Goal: Information Seeking & Learning: Learn about a topic

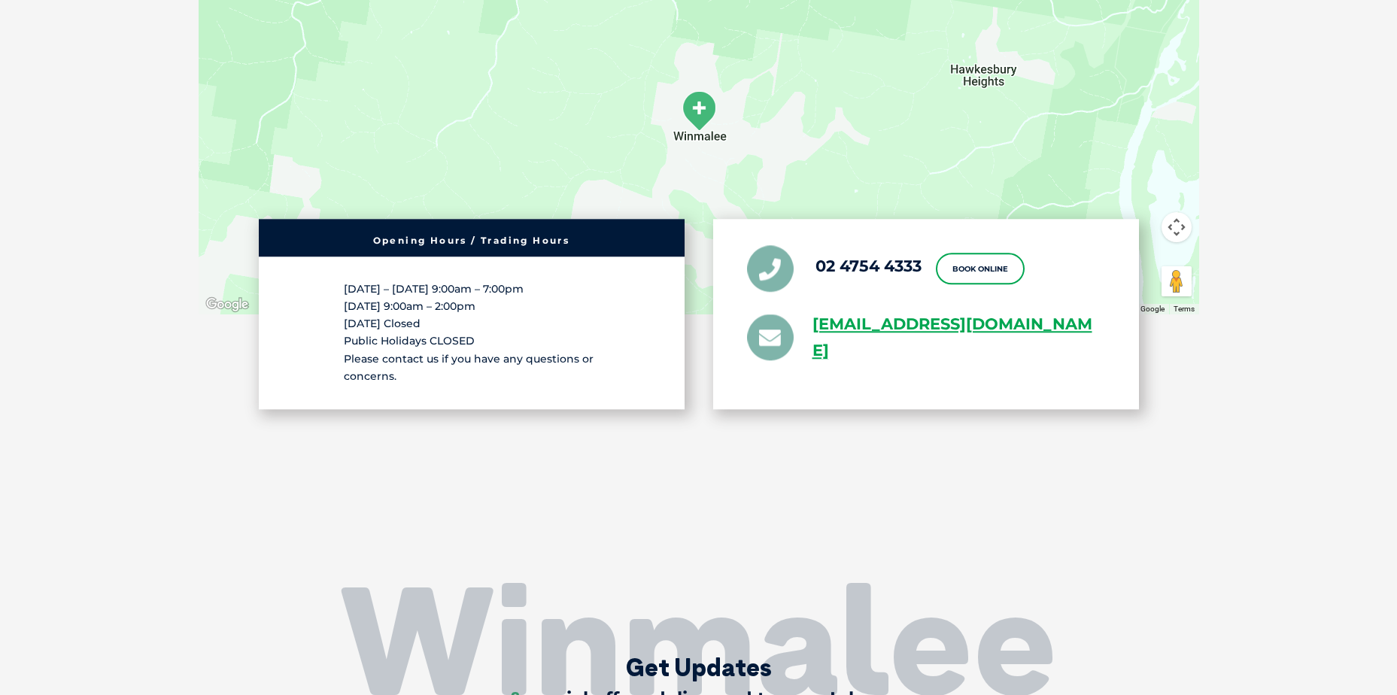
scroll to position [2047, 0]
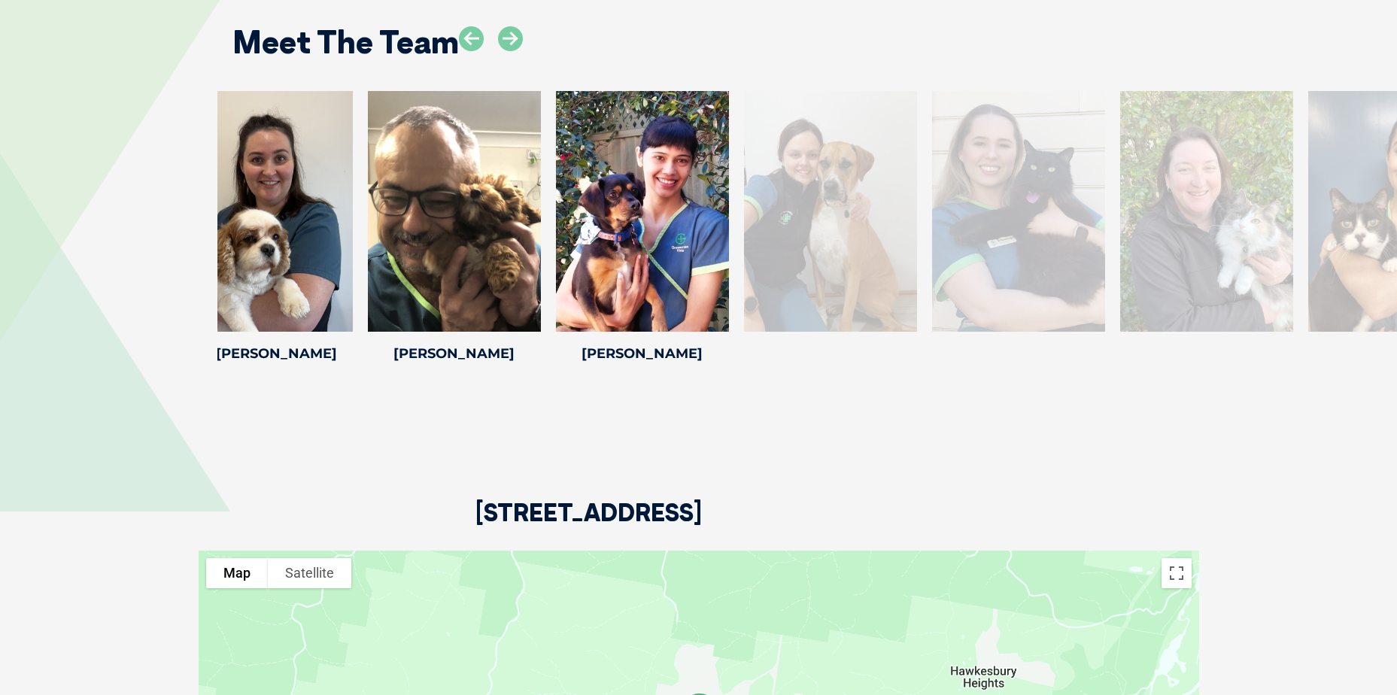
drag, startPoint x: 1305, startPoint y: 235, endPoint x: 618, endPoint y: 253, distance: 687.0
click at [744, 253] on div at bounding box center [830, 211] width 173 height 241
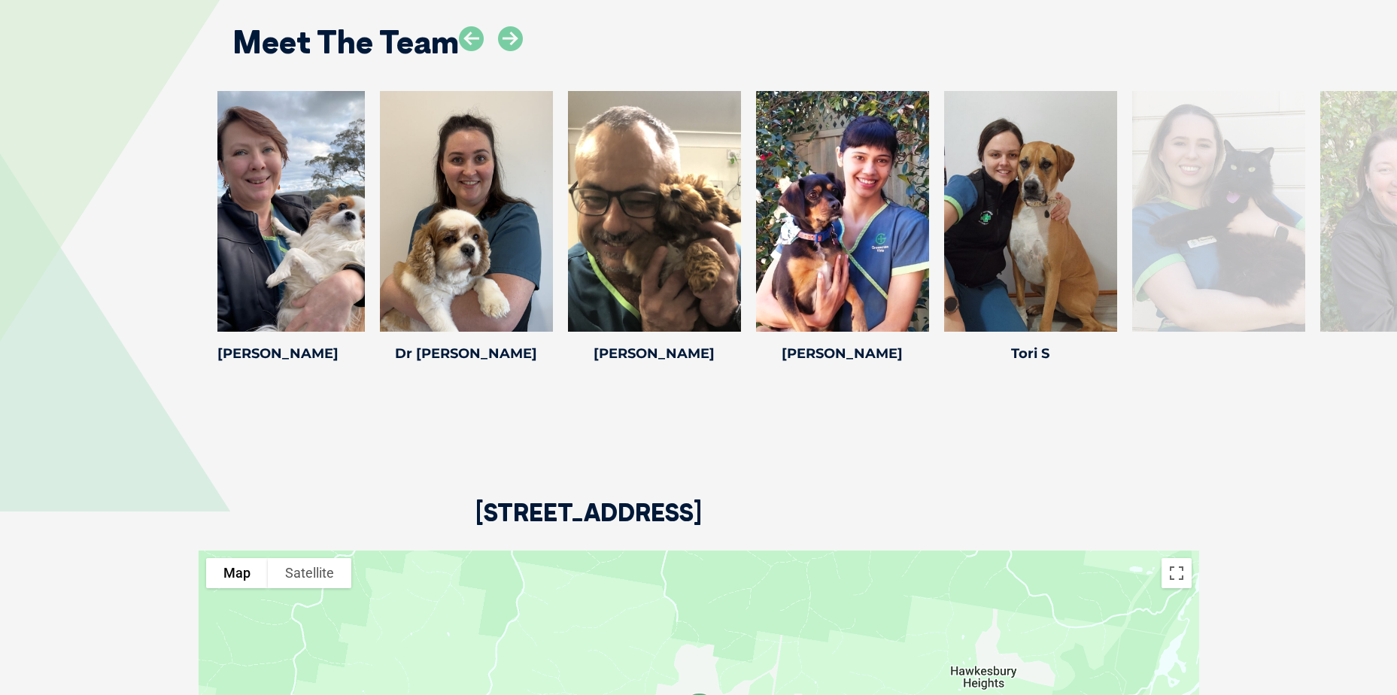
drag, startPoint x: 1256, startPoint y: 271, endPoint x: 202, endPoint y: 282, distance: 1054.7
click at [143, 277] on div "[PERSON_NAME] [PERSON_NAME] Practice Manager [PERSON_NAME] worked as a full tim…" at bounding box center [698, 229] width 1397 height 277
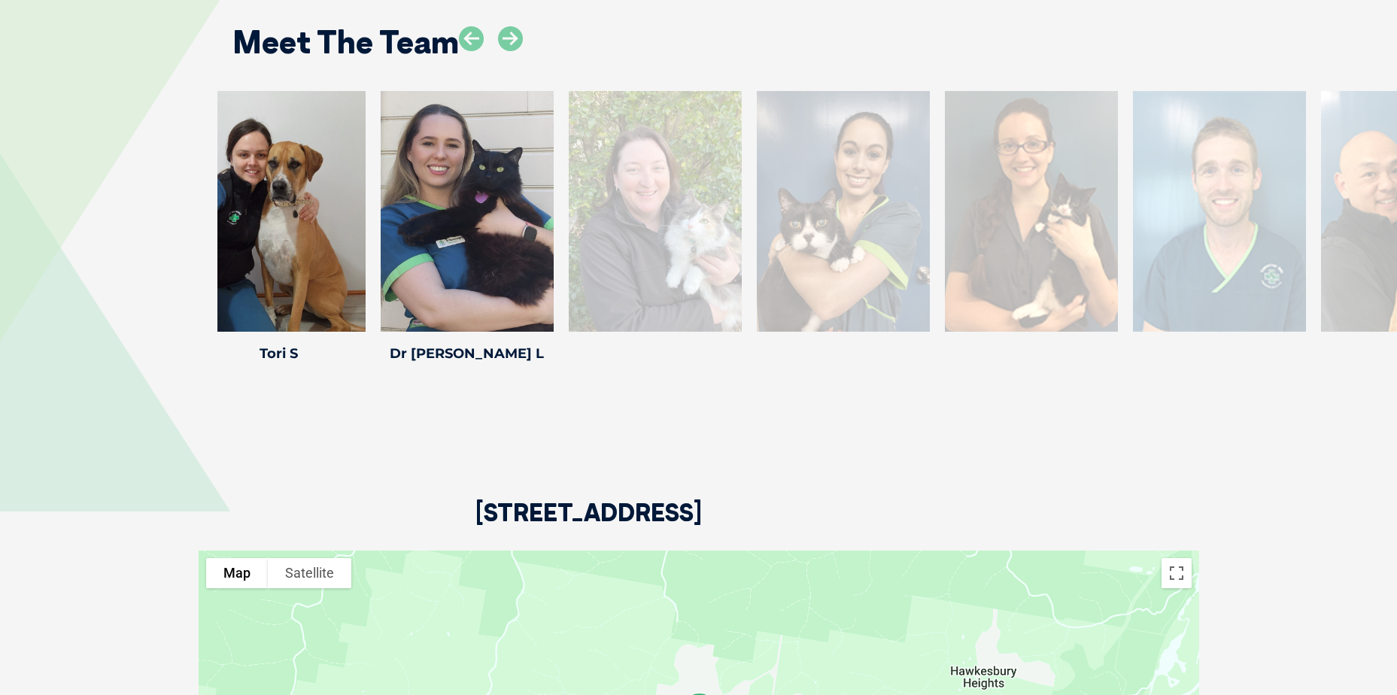
drag, startPoint x: 1127, startPoint y: 236, endPoint x: 103, endPoint y: 223, distance: 1023.8
click at [130, 223] on div "[PERSON_NAME] [PERSON_NAME] Practice Manager [PERSON_NAME] worked as a full tim…" at bounding box center [698, 229] width 1397 height 277
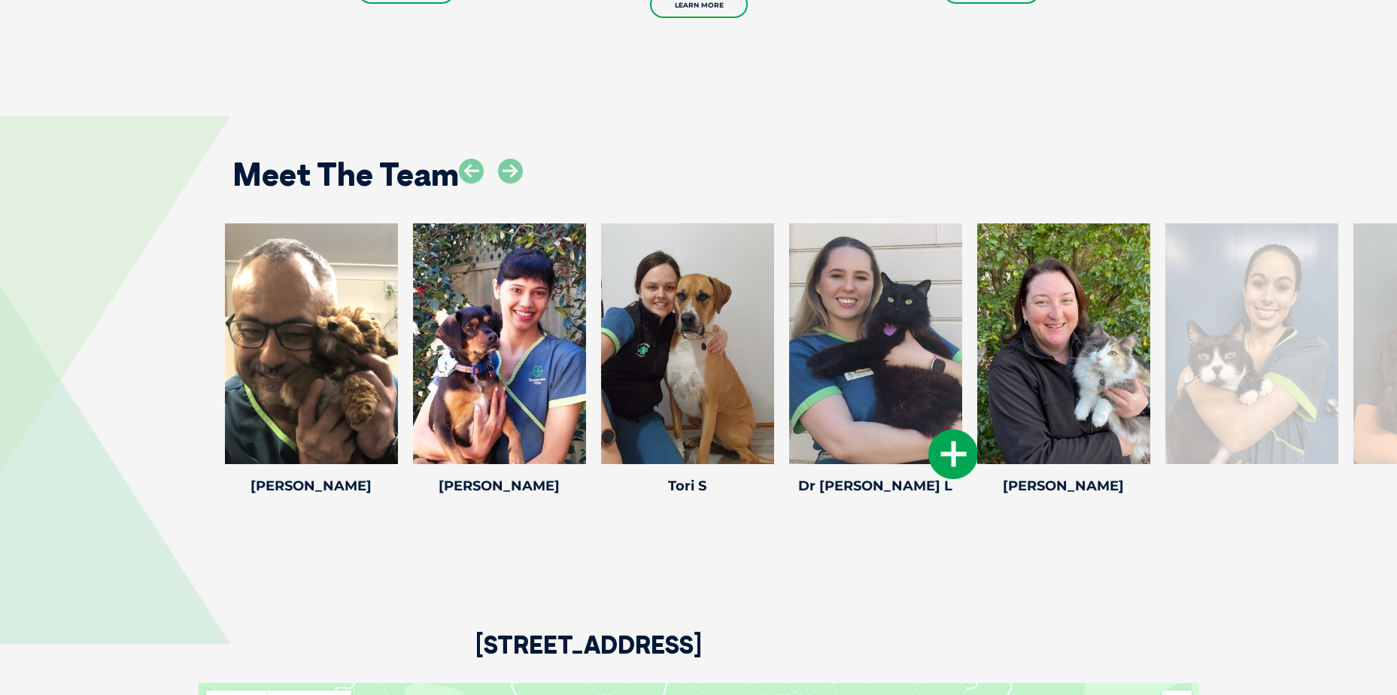
scroll to position [1959, 0]
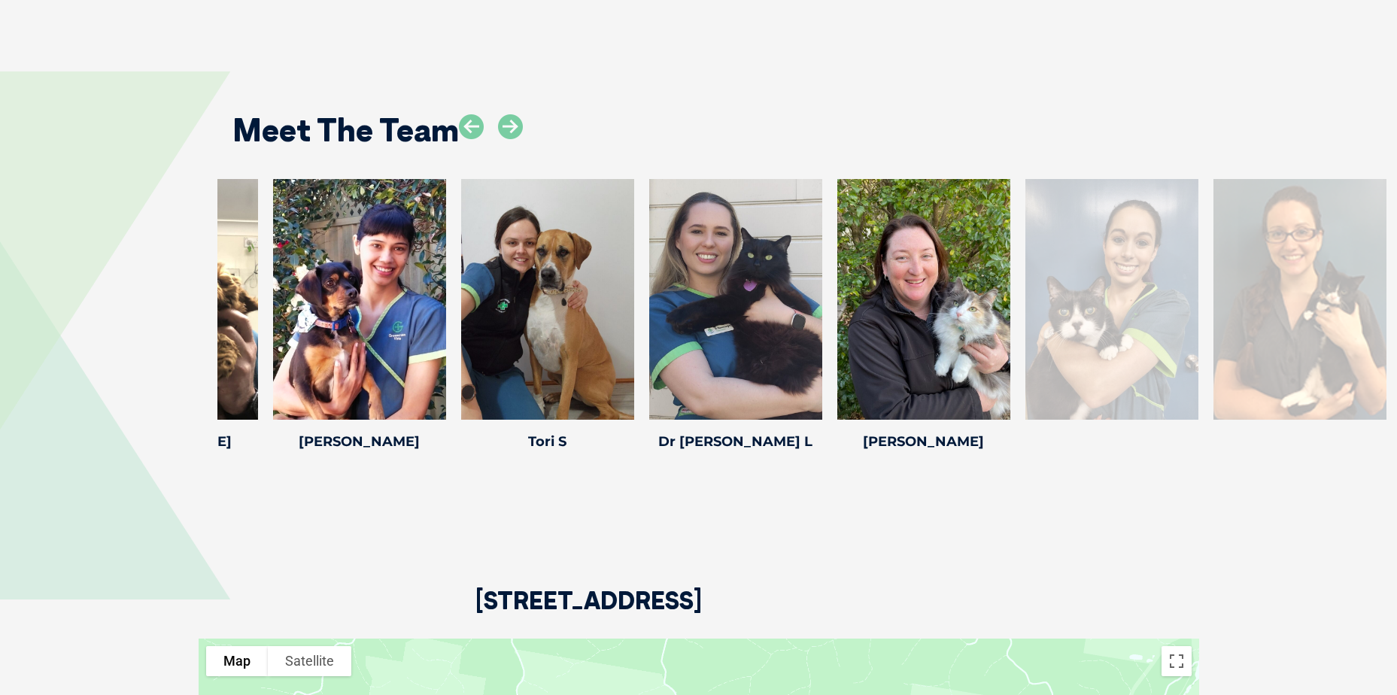
drag, startPoint x: 1315, startPoint y: 326, endPoint x: 1279, endPoint y: 311, distance: 39.1
click at [1198, 311] on div at bounding box center [1111, 299] width 173 height 241
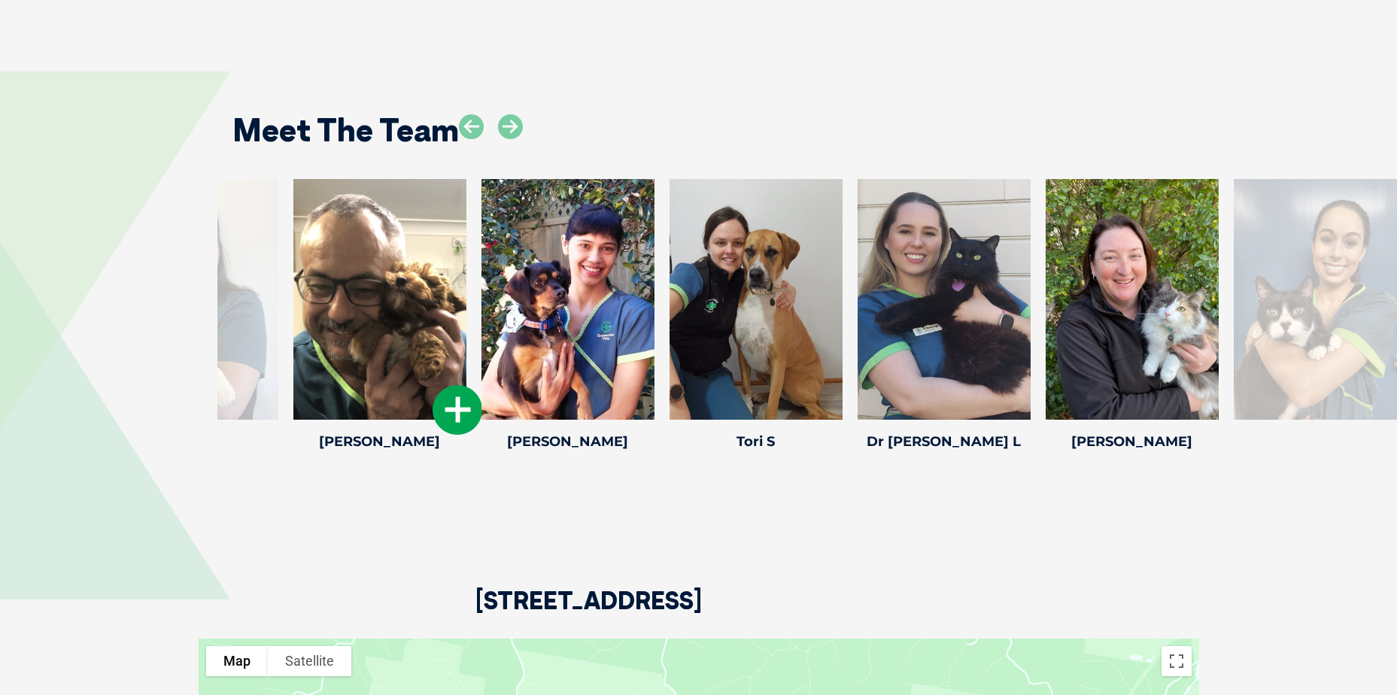
drag, startPoint x: 399, startPoint y: 275, endPoint x: 1358, endPoint y: 269, distance: 959.1
click at [466, 265] on div at bounding box center [379, 299] width 173 height 241
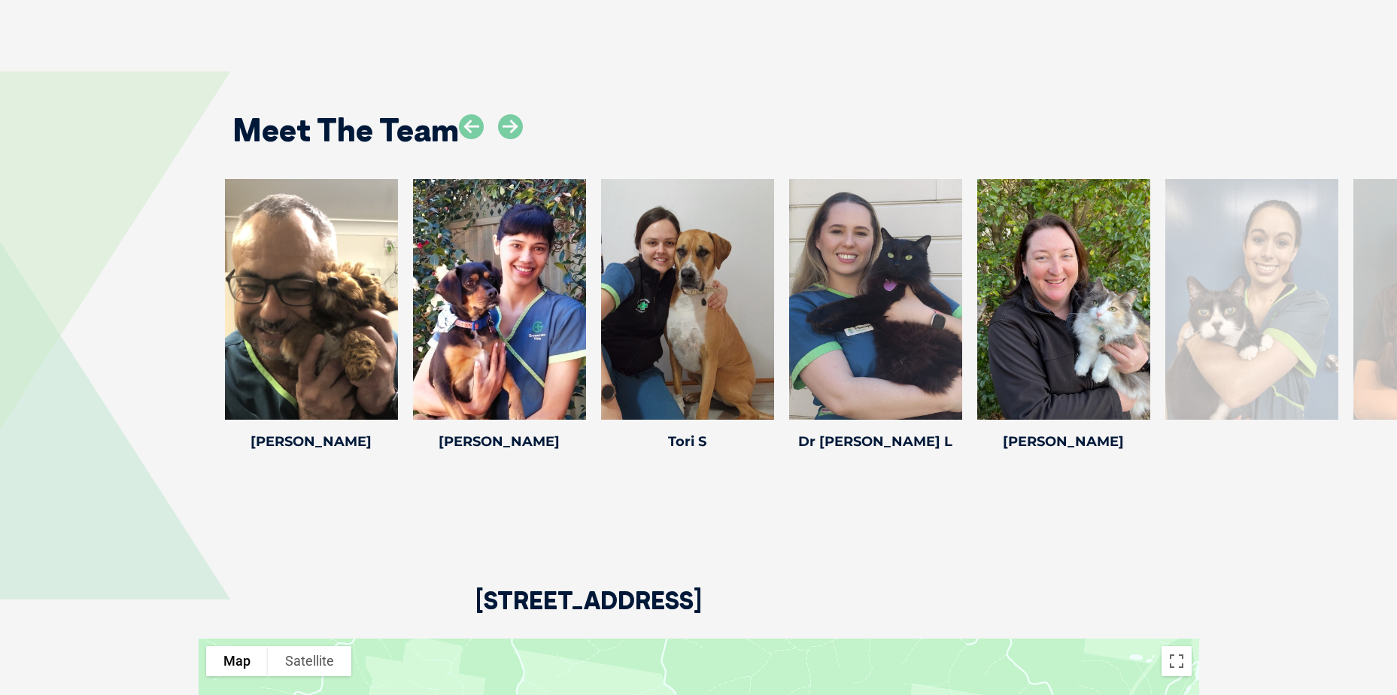
drag, startPoint x: 1212, startPoint y: 279, endPoint x: 202, endPoint y: 360, distance: 1012.7
click at [178, 366] on div "[PERSON_NAME] [PERSON_NAME] Practice Manager [PERSON_NAME] worked as a full tim…" at bounding box center [698, 317] width 1397 height 277
drag, startPoint x: 1228, startPoint y: 338, endPoint x: 591, endPoint y: 354, distance: 637.3
click at [1165, 363] on div at bounding box center [1251, 299] width 173 height 241
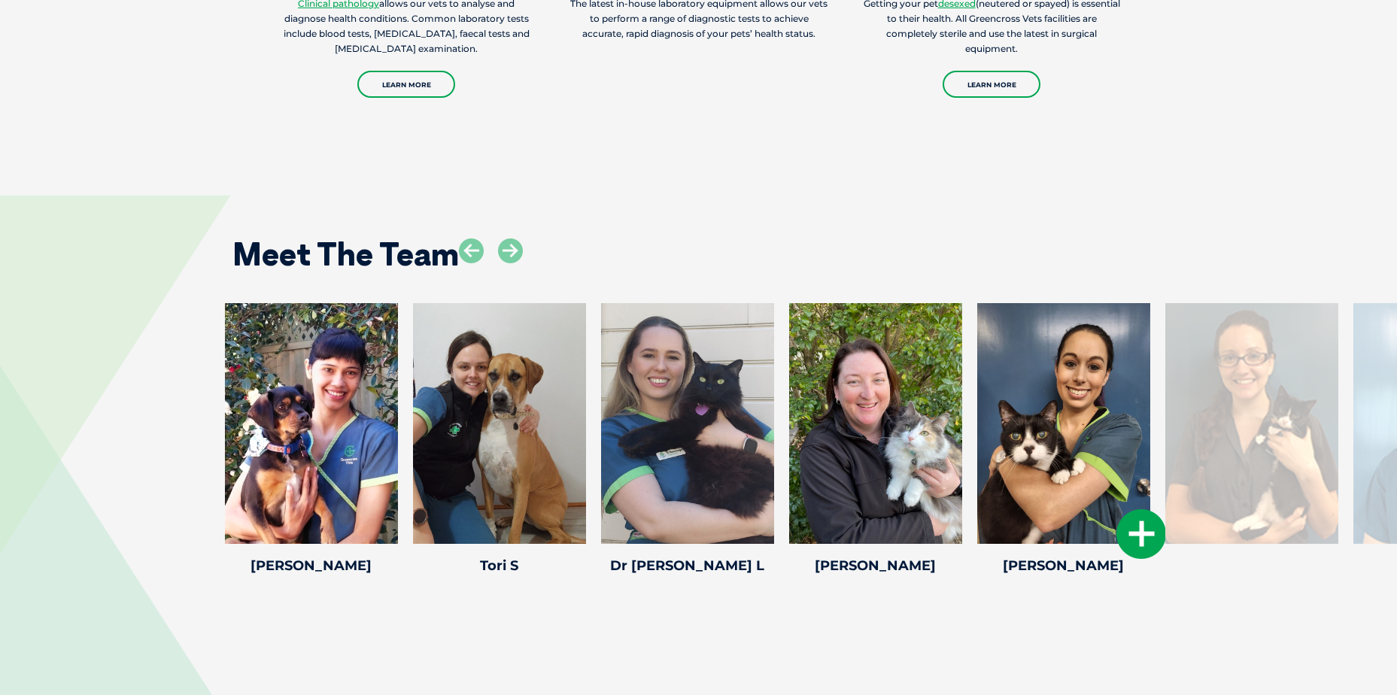
scroll to position [1808, 0]
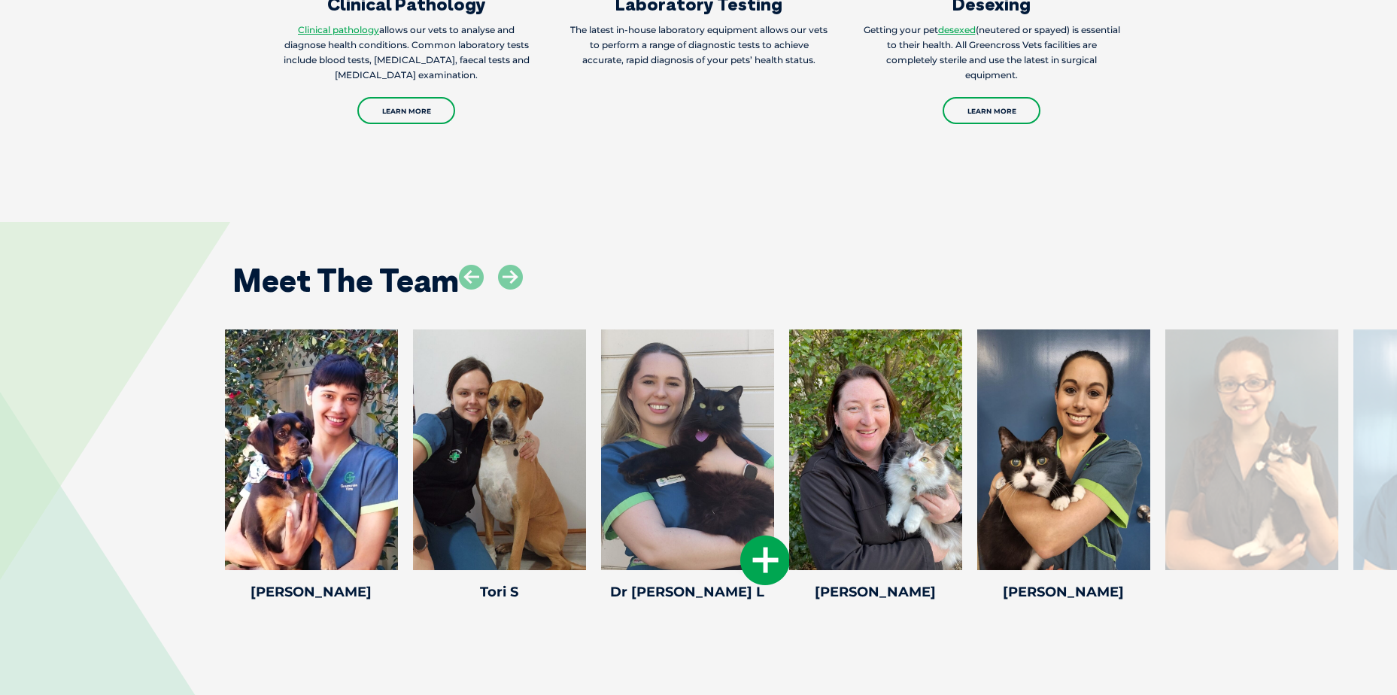
click at [760, 558] on icon at bounding box center [765, 561] width 50 height 50
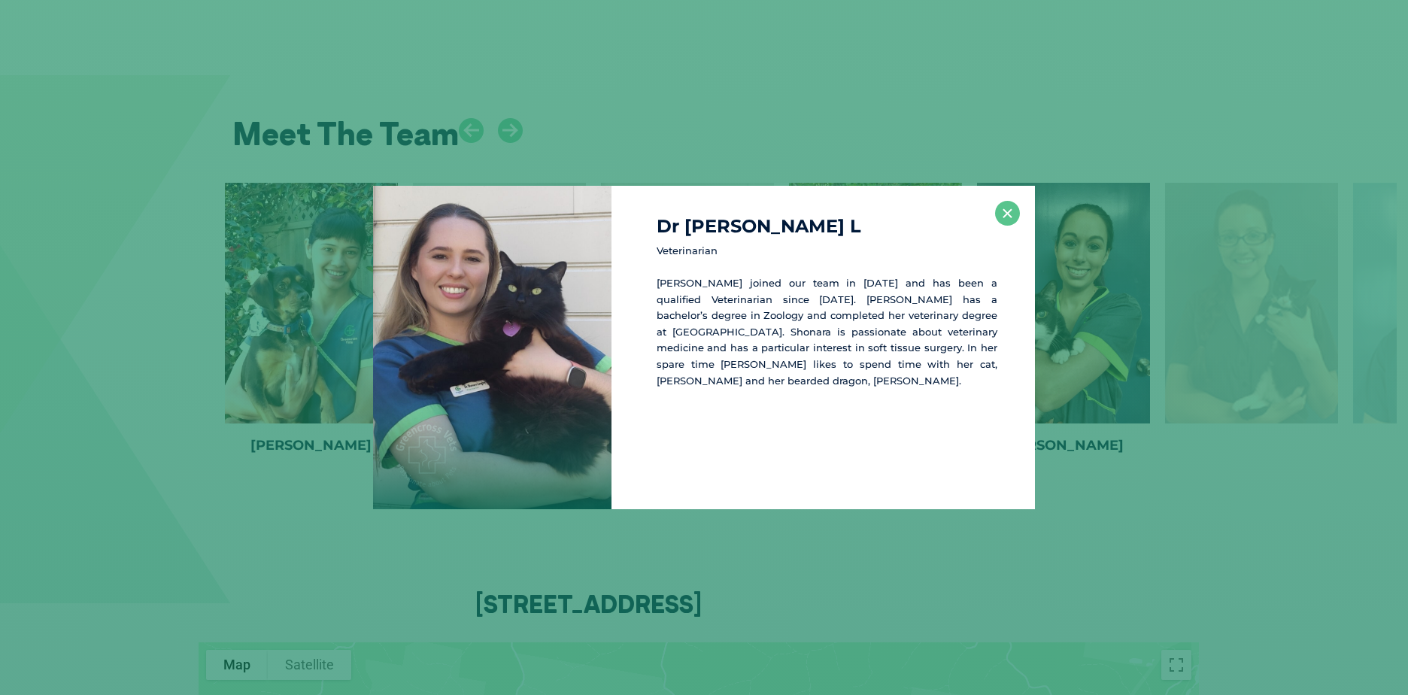
scroll to position [1966, 0]
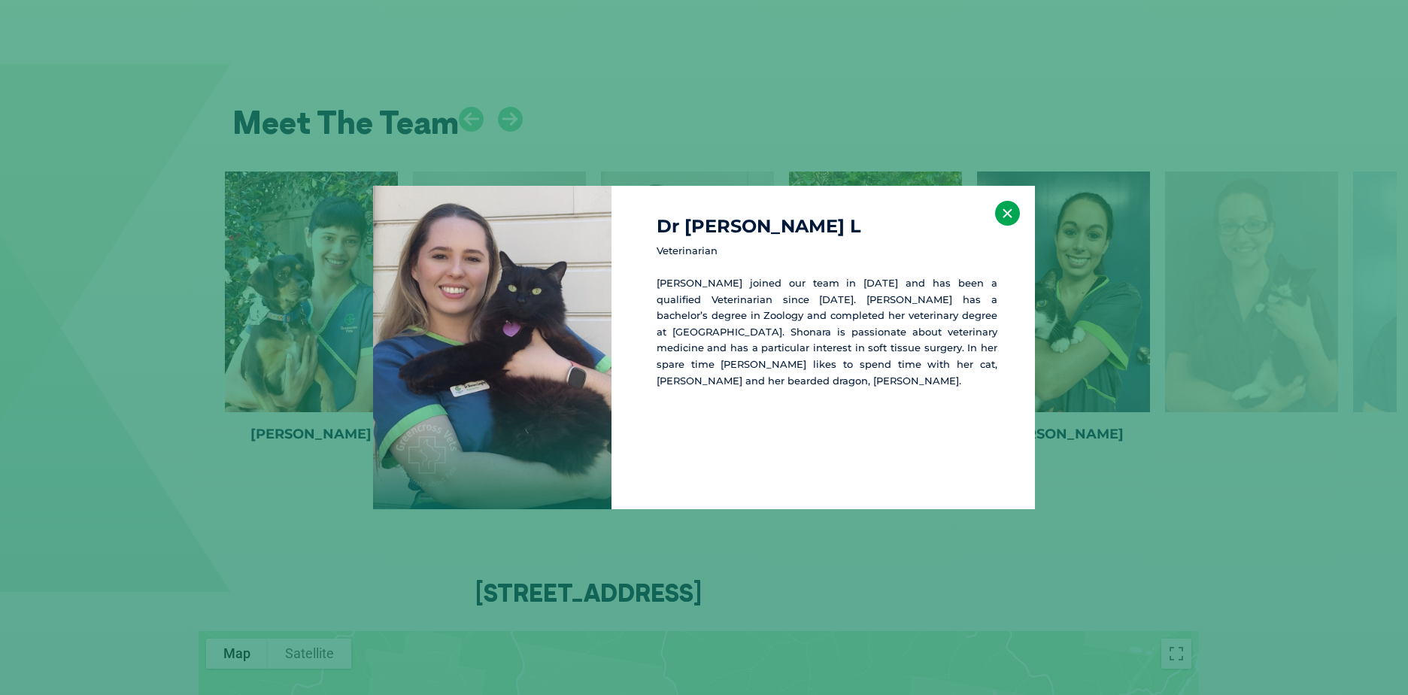
click at [1006, 215] on button "×" at bounding box center [1007, 213] width 25 height 25
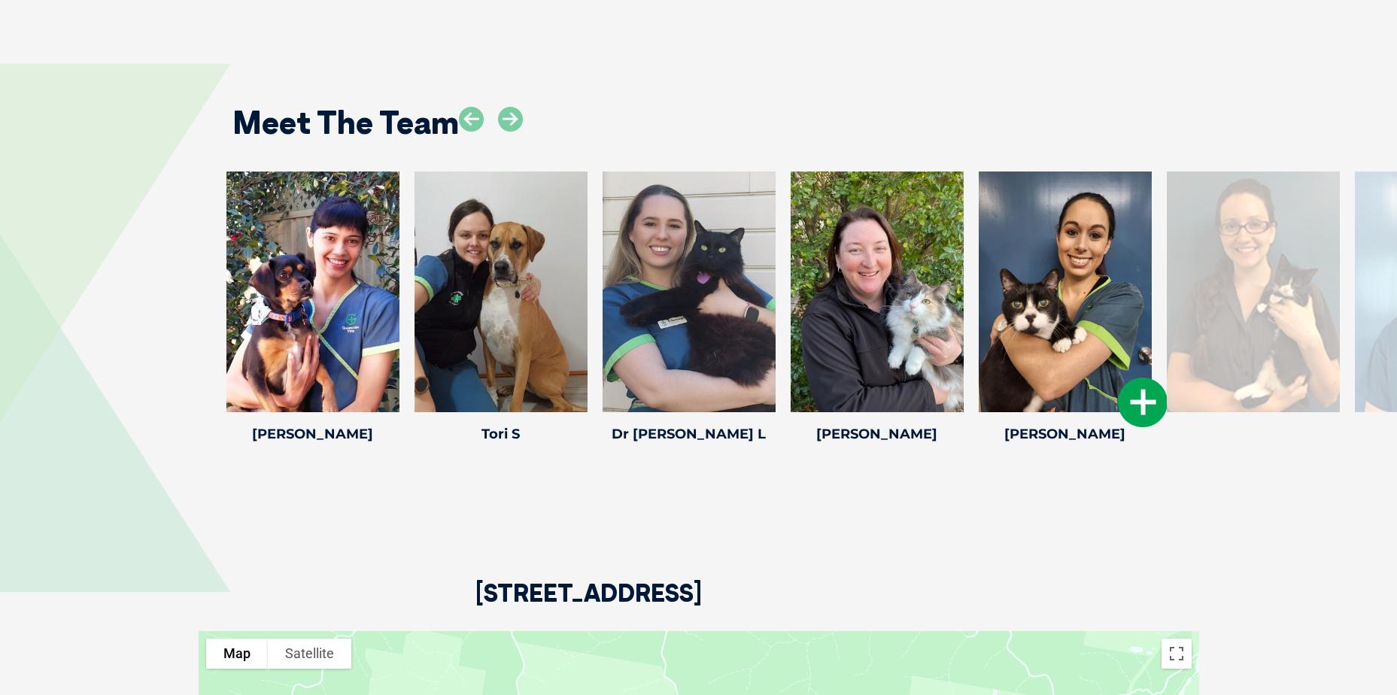
drag, startPoint x: 311, startPoint y: 284, endPoint x: 993, endPoint y: 273, distance: 682.3
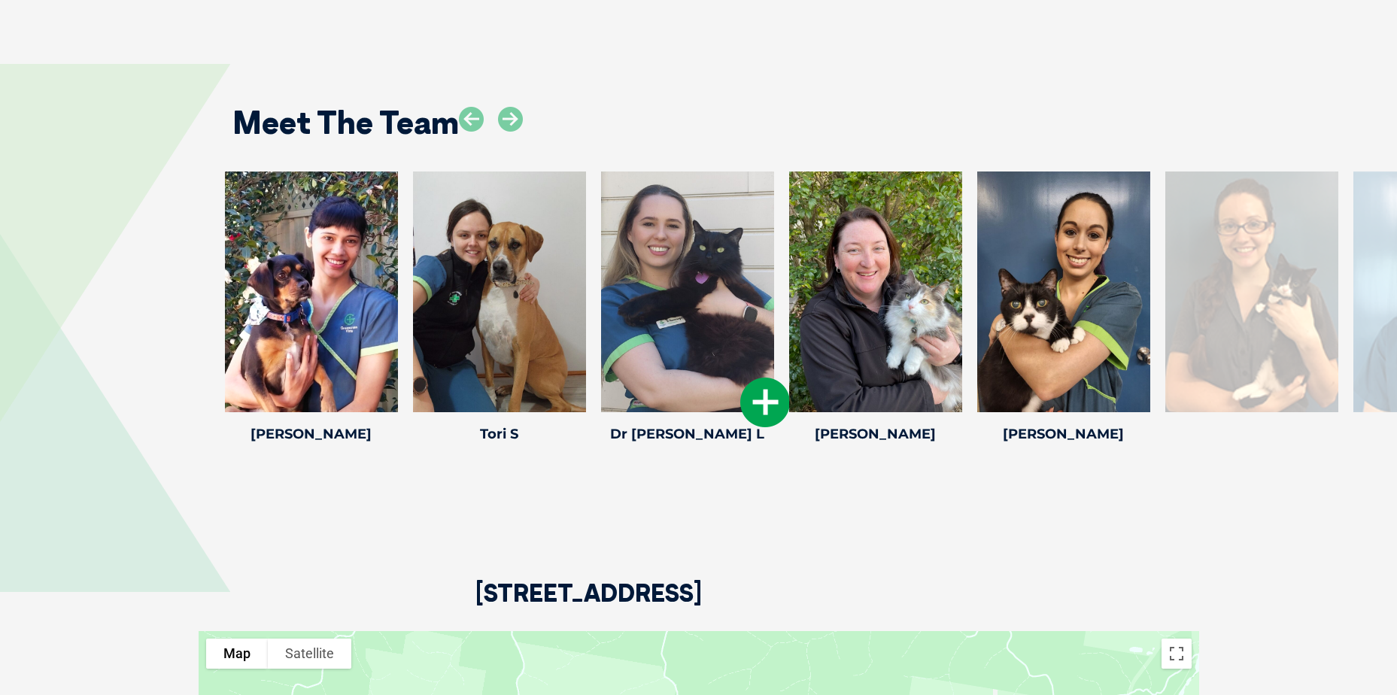
click at [761, 396] on icon at bounding box center [765, 403] width 50 height 50
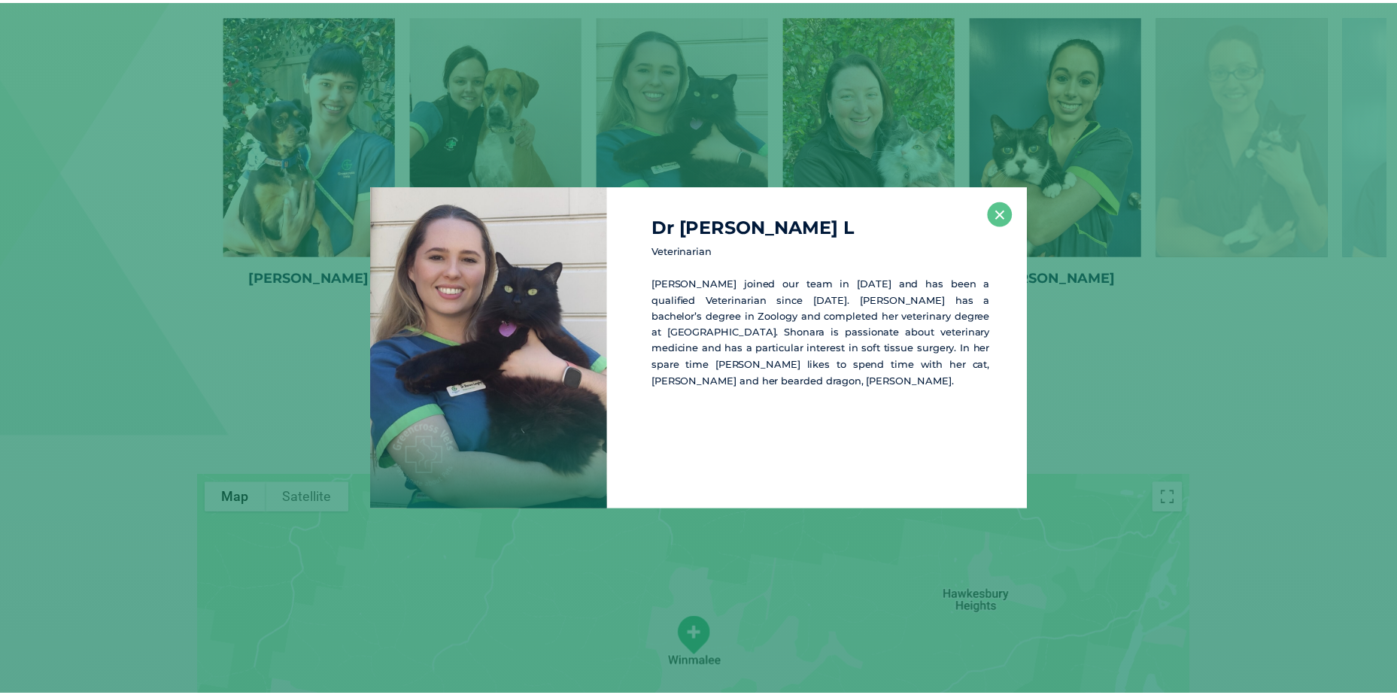
scroll to position [2124, 0]
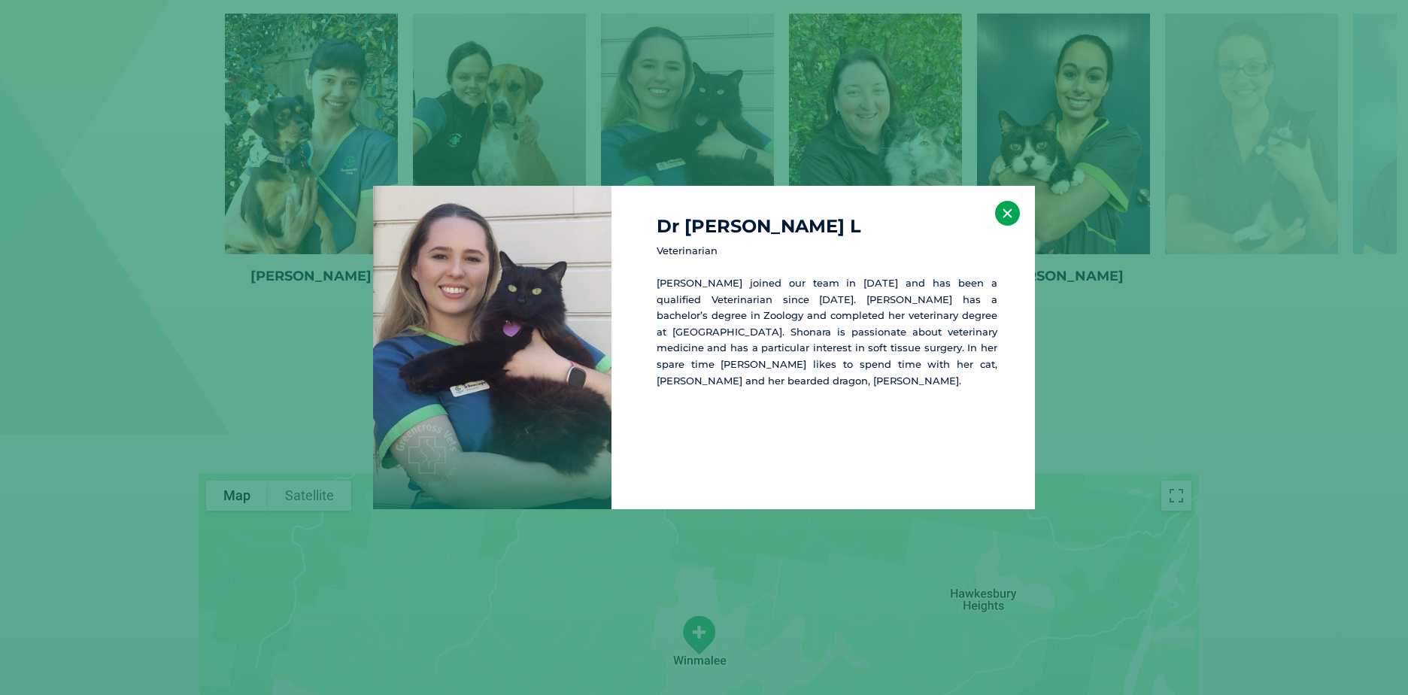
click at [1003, 209] on button "×" at bounding box center [1007, 213] width 25 height 25
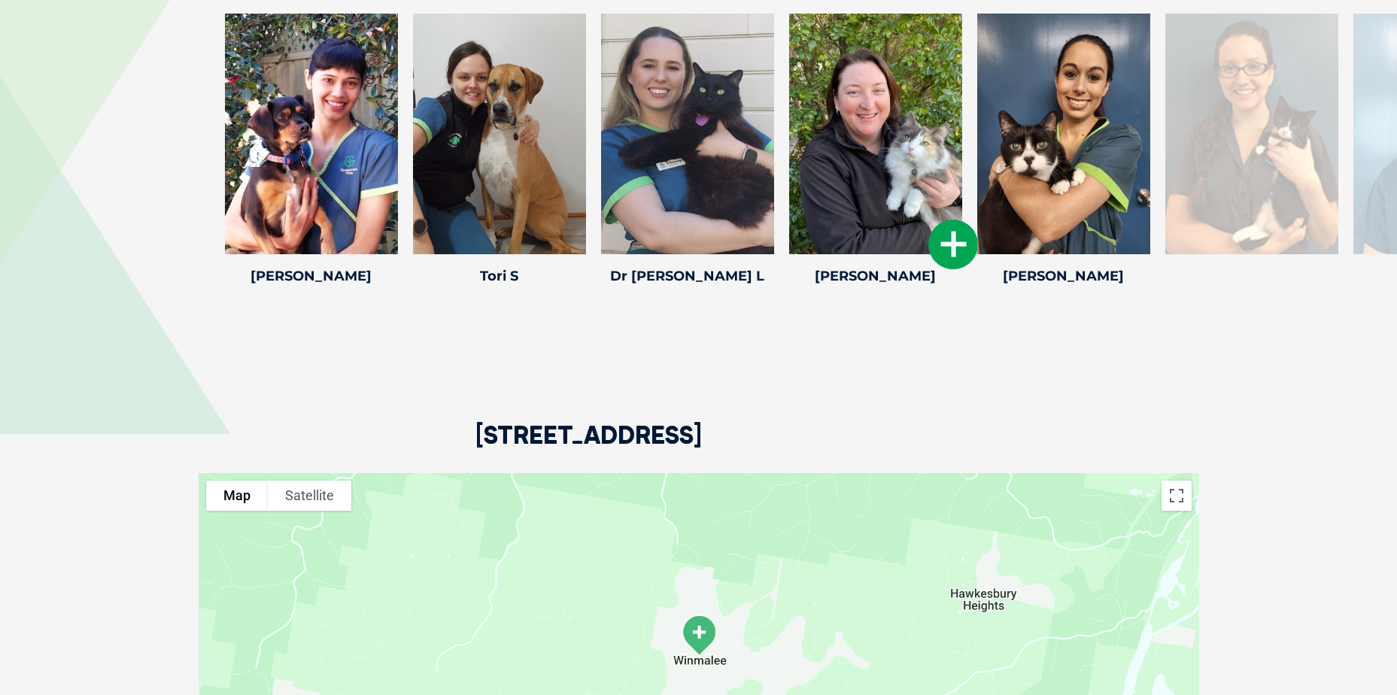
click at [944, 241] on icon at bounding box center [953, 245] width 50 height 50
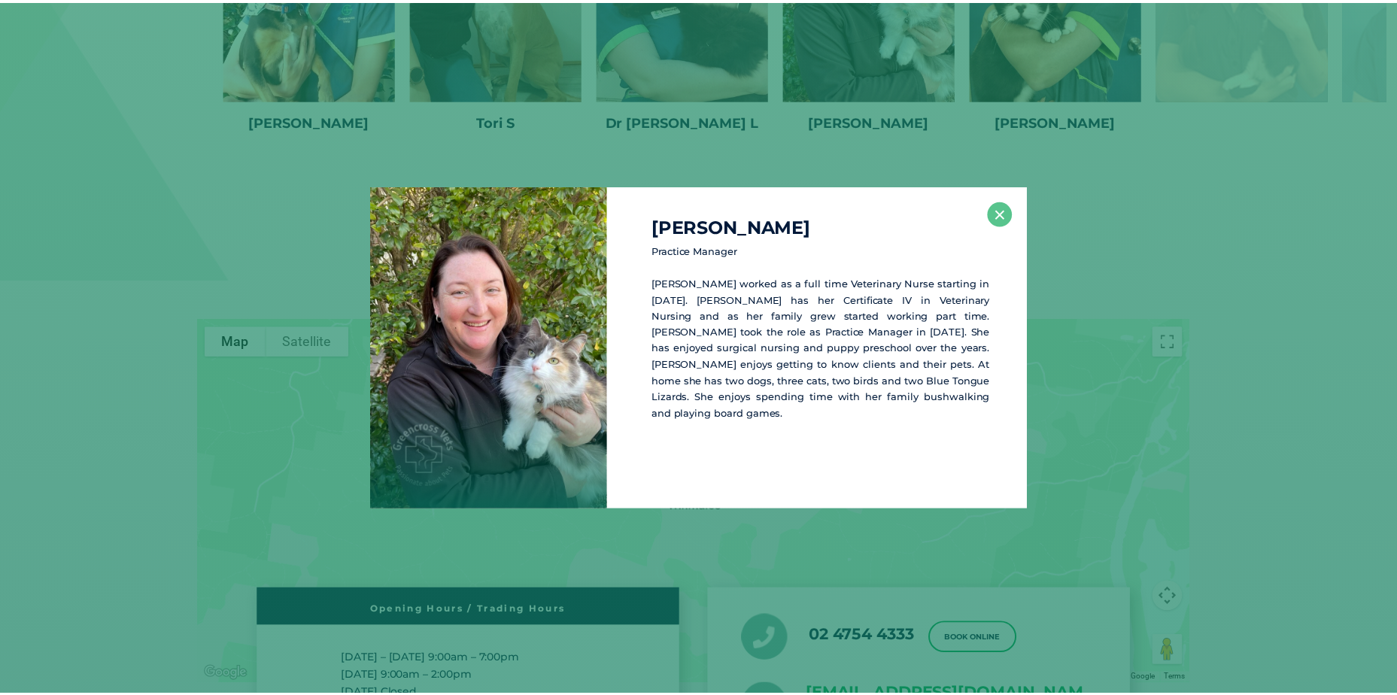
scroll to position [2282, 0]
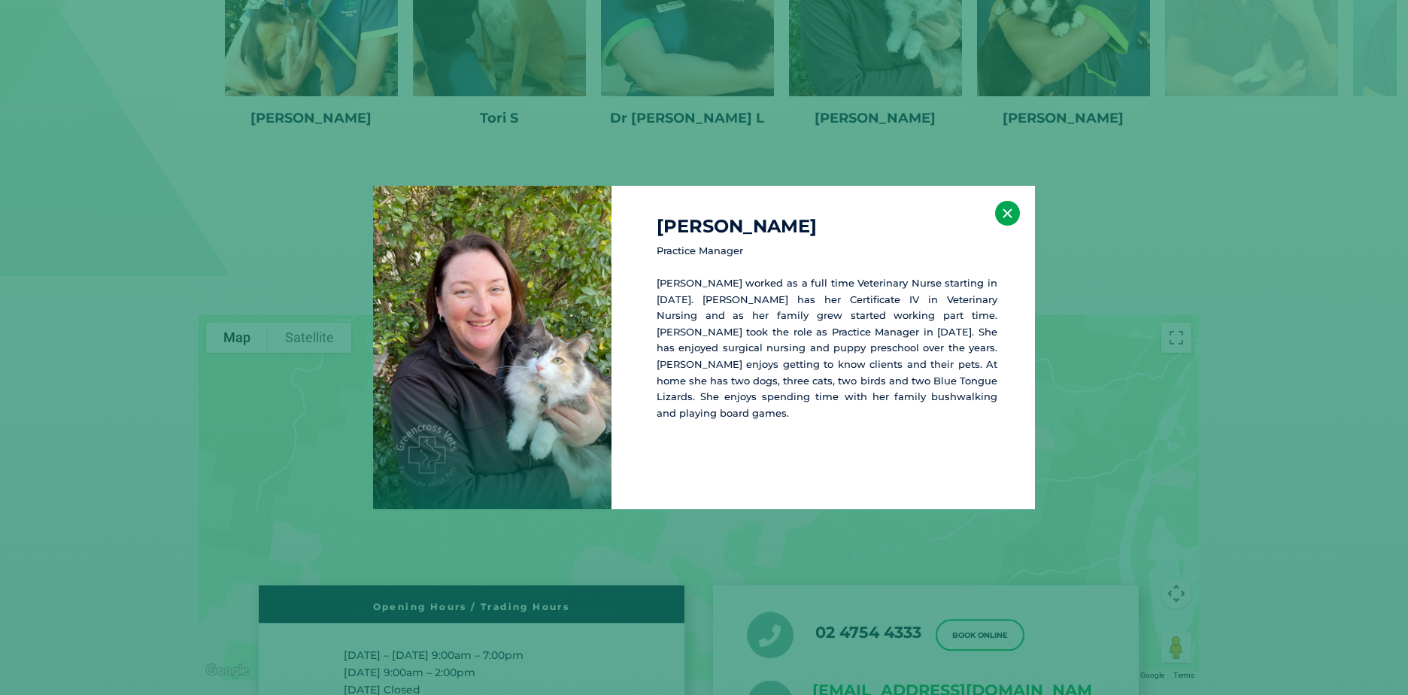
click at [1001, 216] on button "×" at bounding box center [1007, 213] width 25 height 25
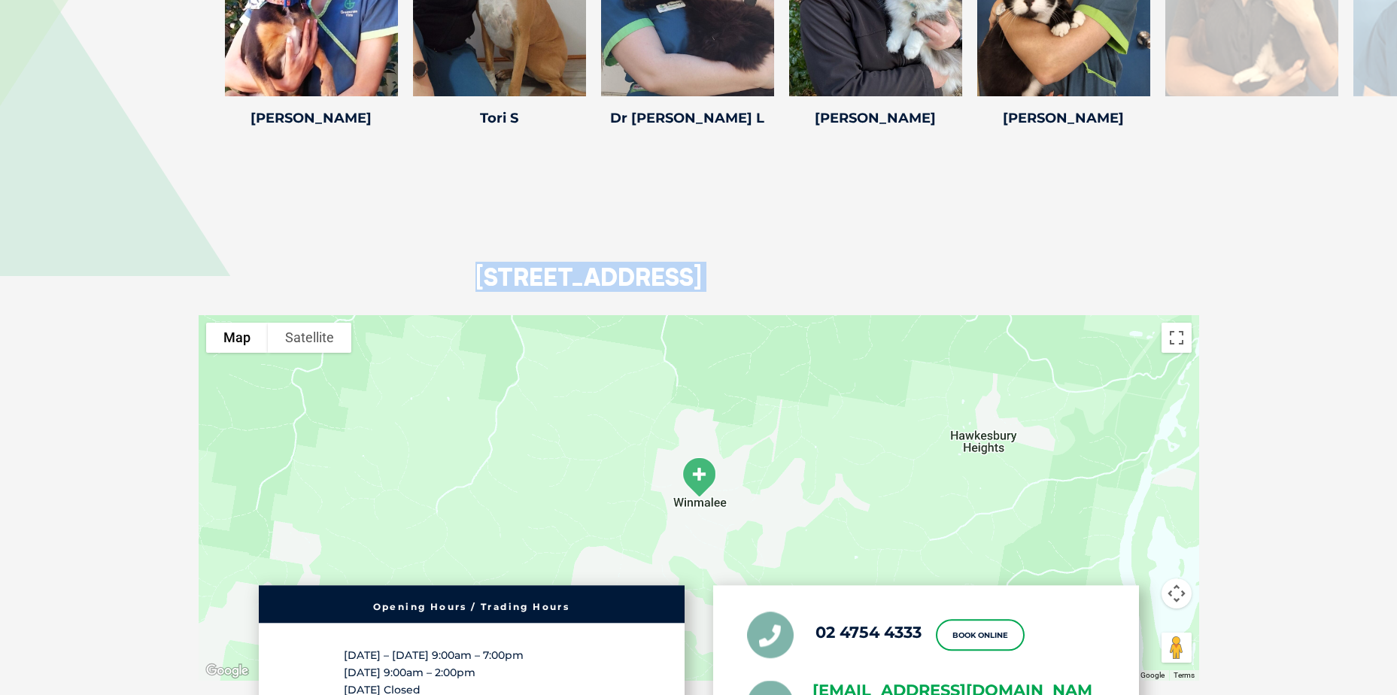
drag, startPoint x: 848, startPoint y: 211, endPoint x: 875, endPoint y: 401, distance: 191.4
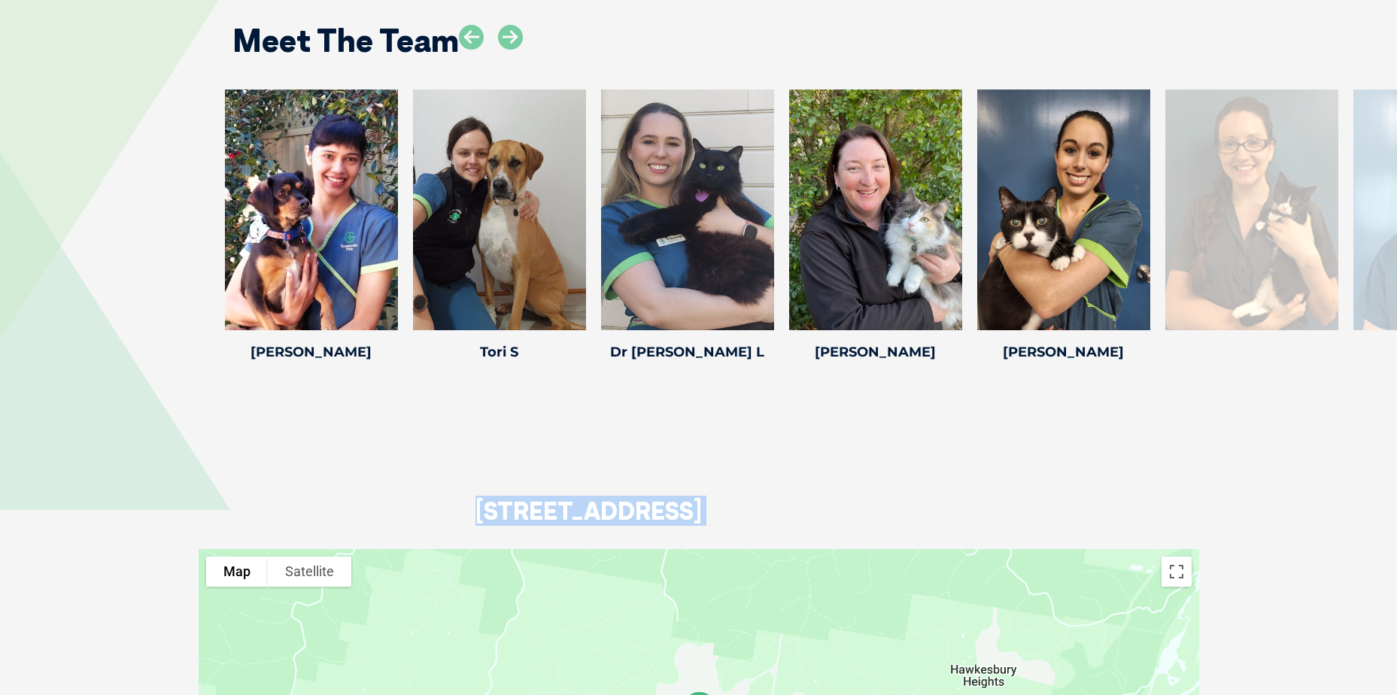
scroll to position [1831, 0]
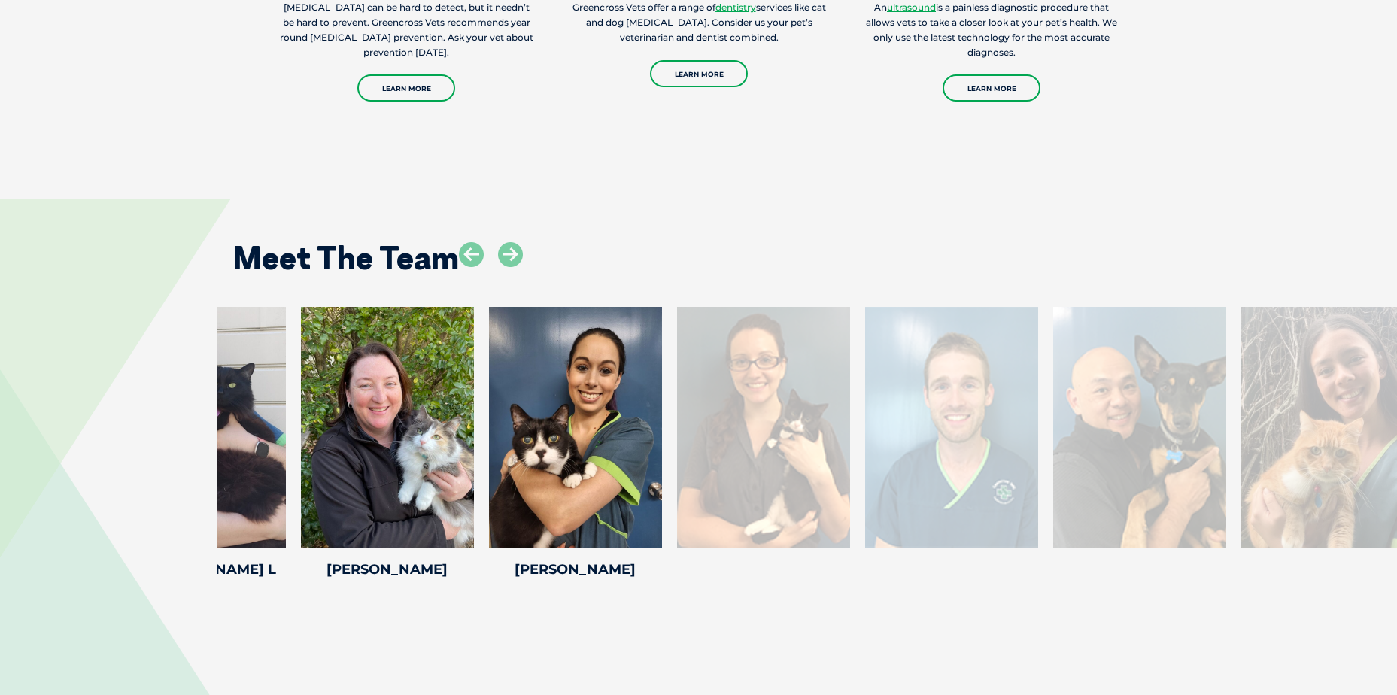
drag, startPoint x: 860, startPoint y: 436, endPoint x: 741, endPoint y: 451, distance: 119.7
click at [741, 451] on div at bounding box center [763, 427] width 173 height 241
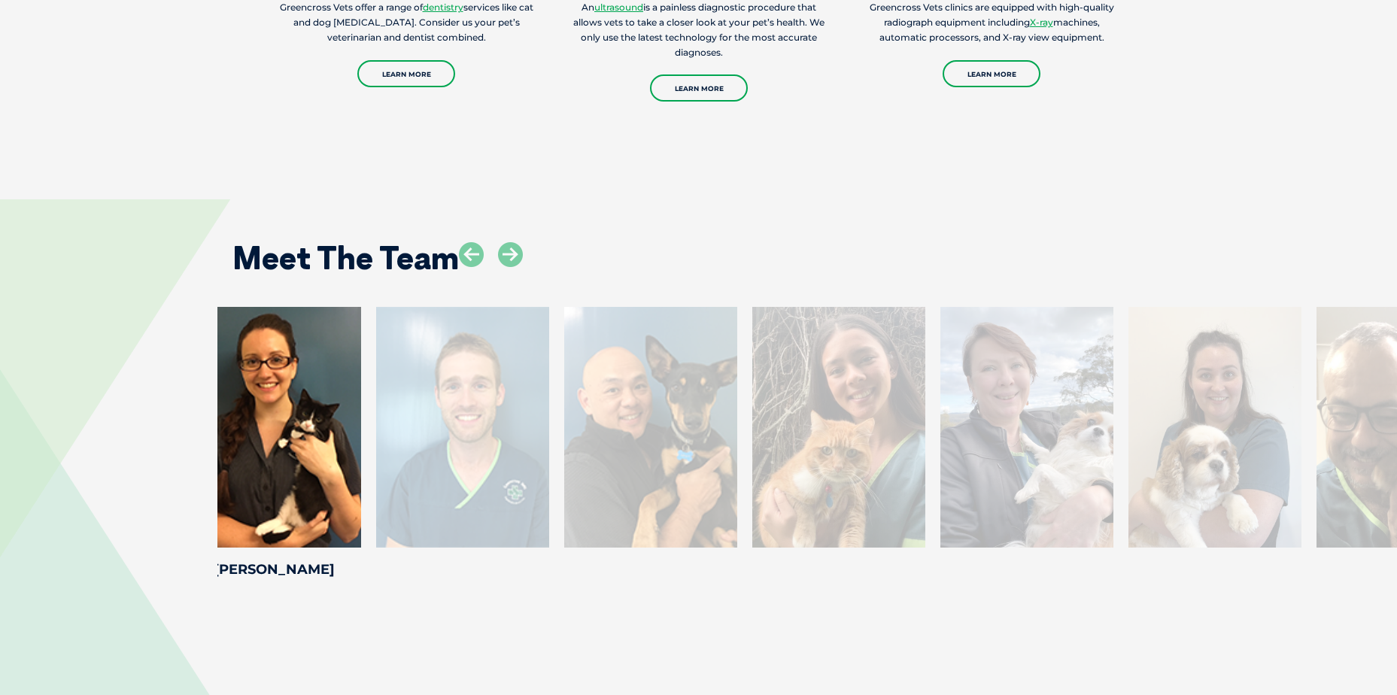
drag, startPoint x: 1309, startPoint y: 498, endPoint x: 520, endPoint y: 498, distance: 789.1
click at [520, 498] on div at bounding box center [462, 427] width 173 height 241
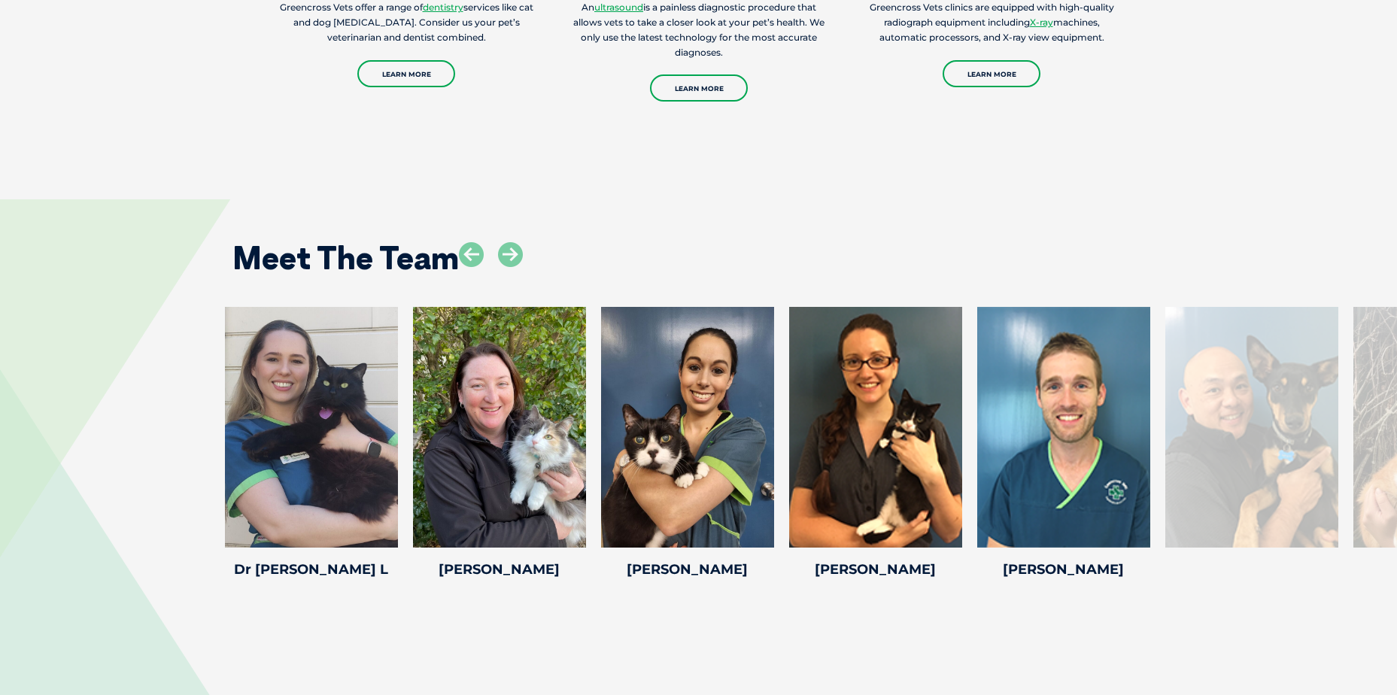
click at [1295, 456] on div at bounding box center [1251, 427] width 173 height 241
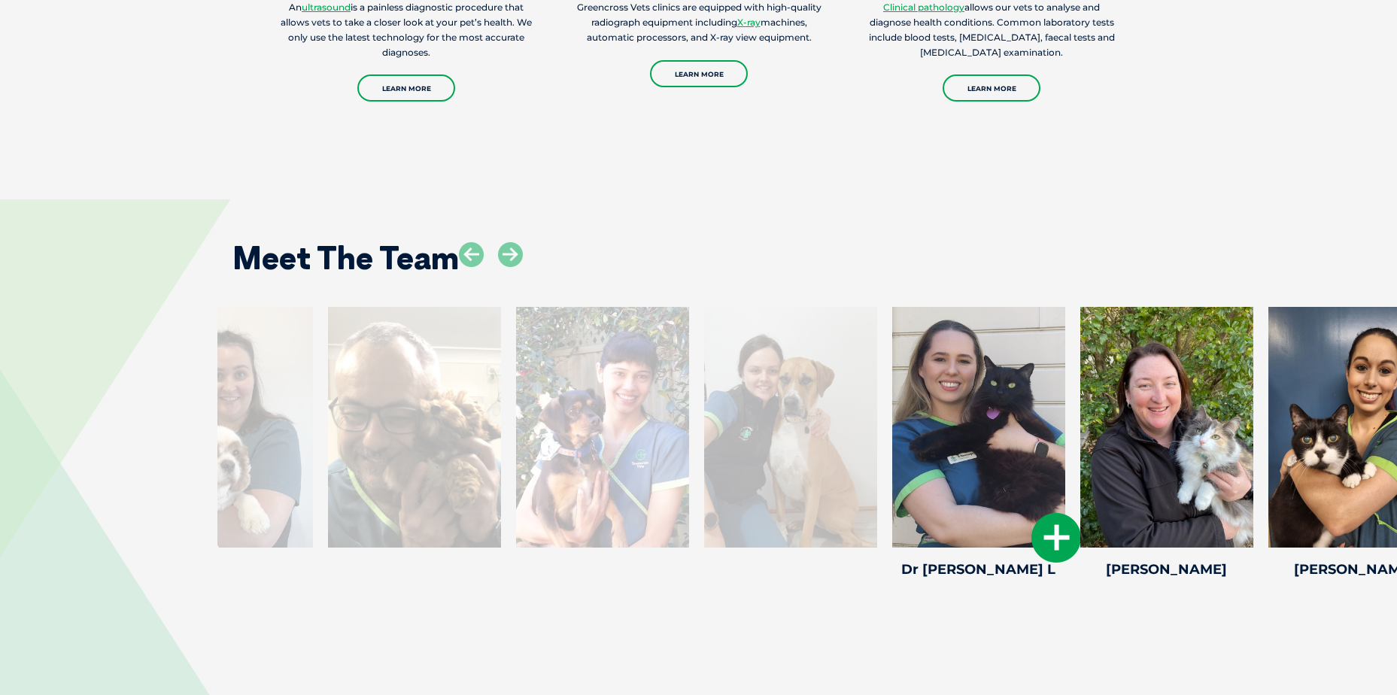
drag, startPoint x: 390, startPoint y: 466, endPoint x: 955, endPoint y: 335, distance: 580.0
click at [1065, 383] on div at bounding box center [978, 427] width 173 height 241
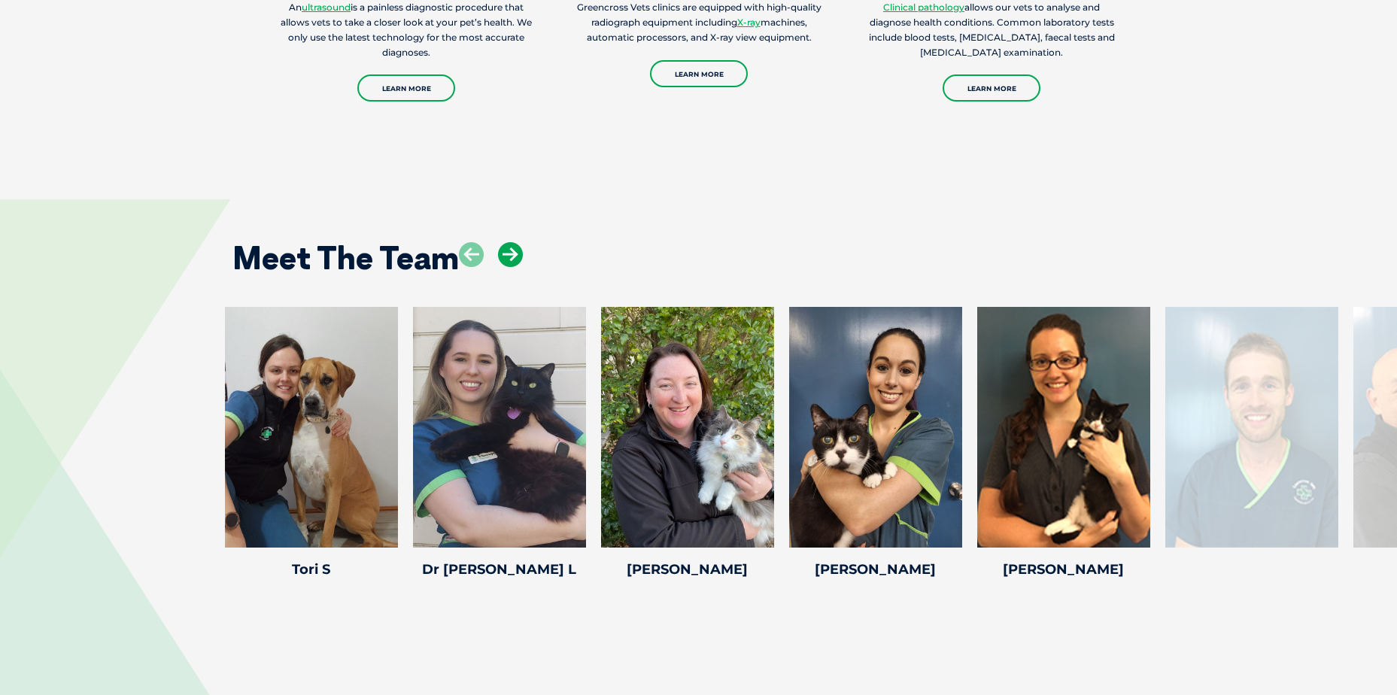
click at [508, 250] on icon at bounding box center [510, 254] width 25 height 25
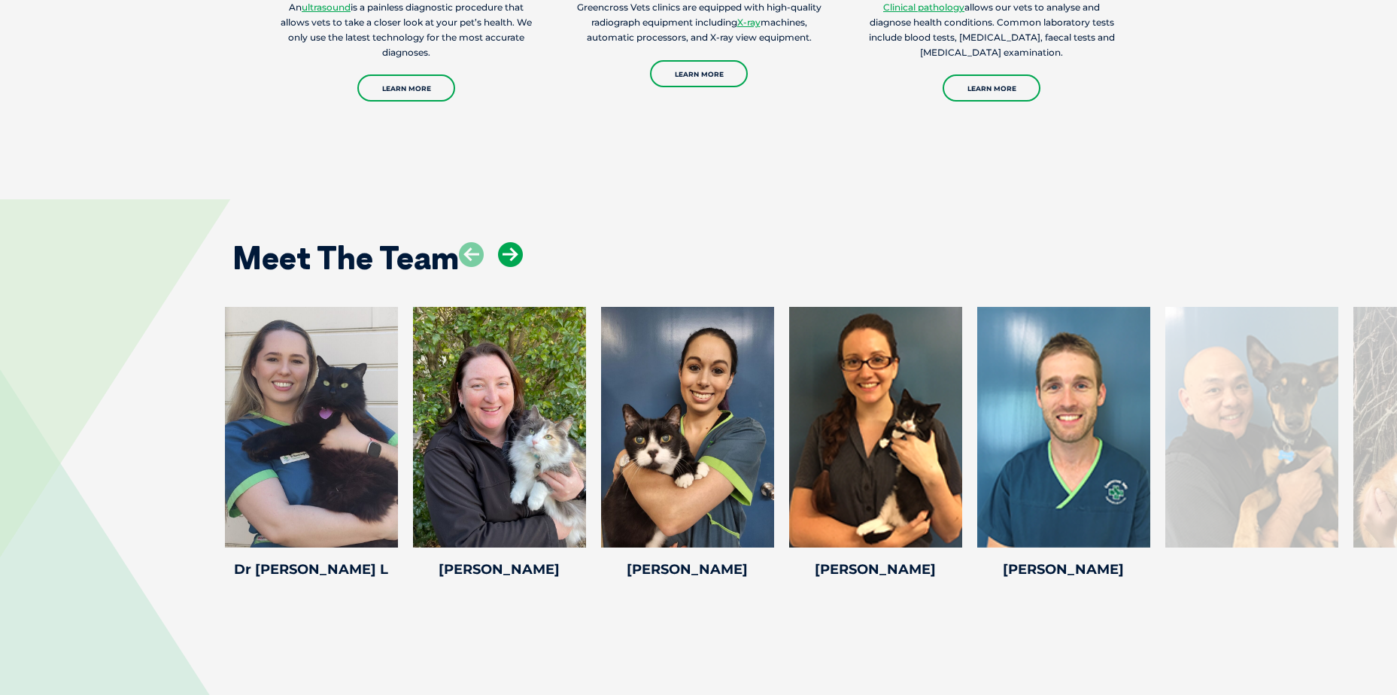
click at [508, 250] on icon at bounding box center [510, 254] width 25 height 25
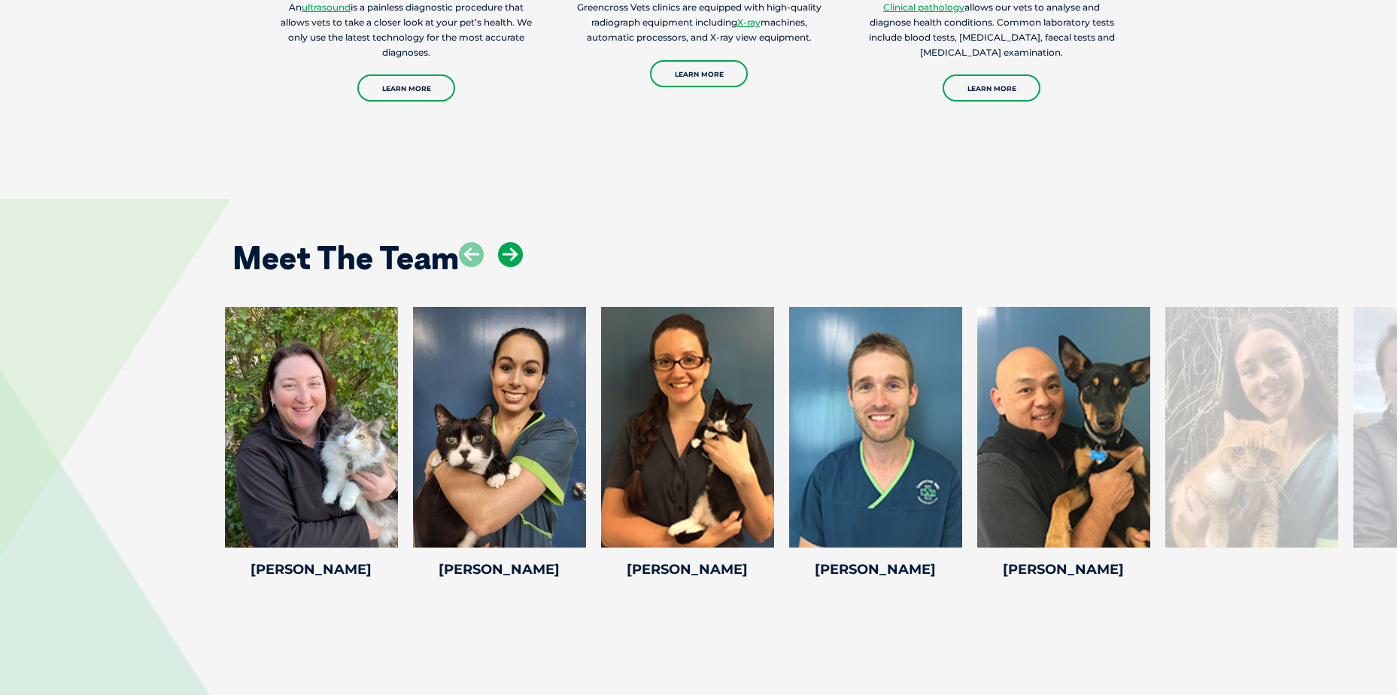
click at [508, 250] on icon at bounding box center [510, 254] width 25 height 25
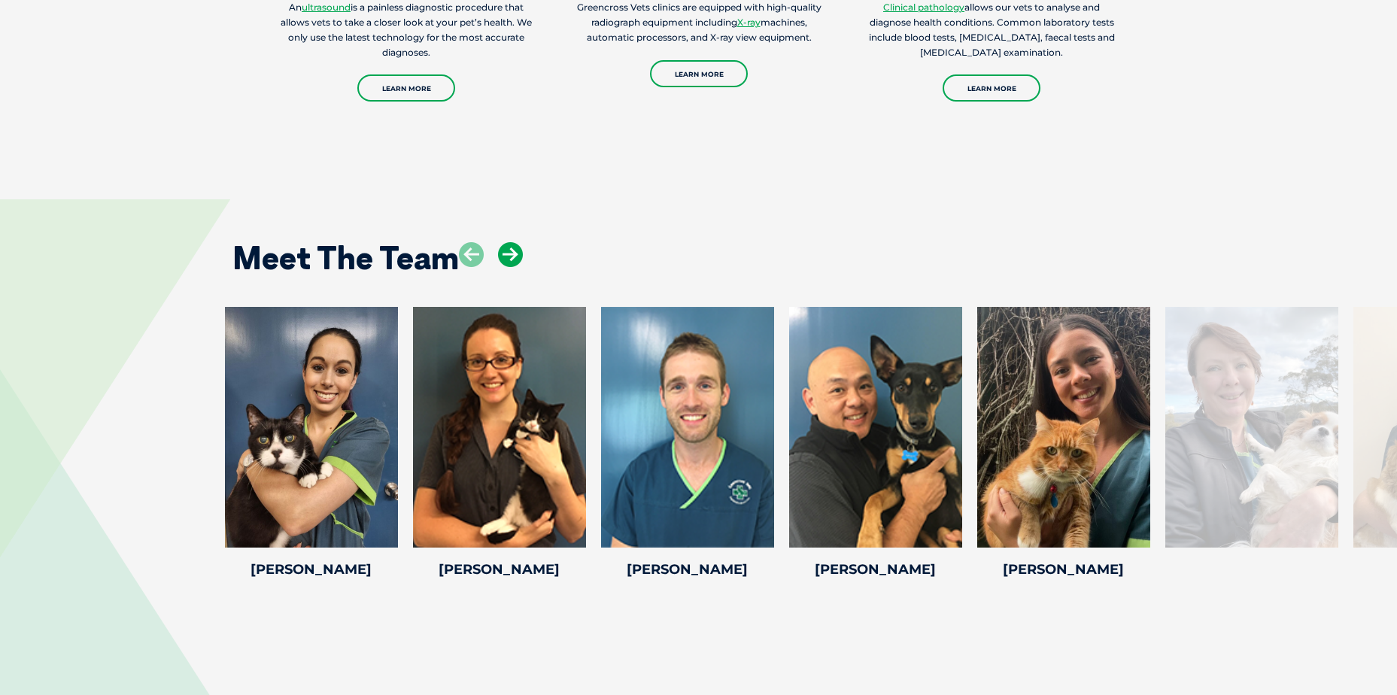
click at [508, 250] on icon at bounding box center [510, 254] width 25 height 25
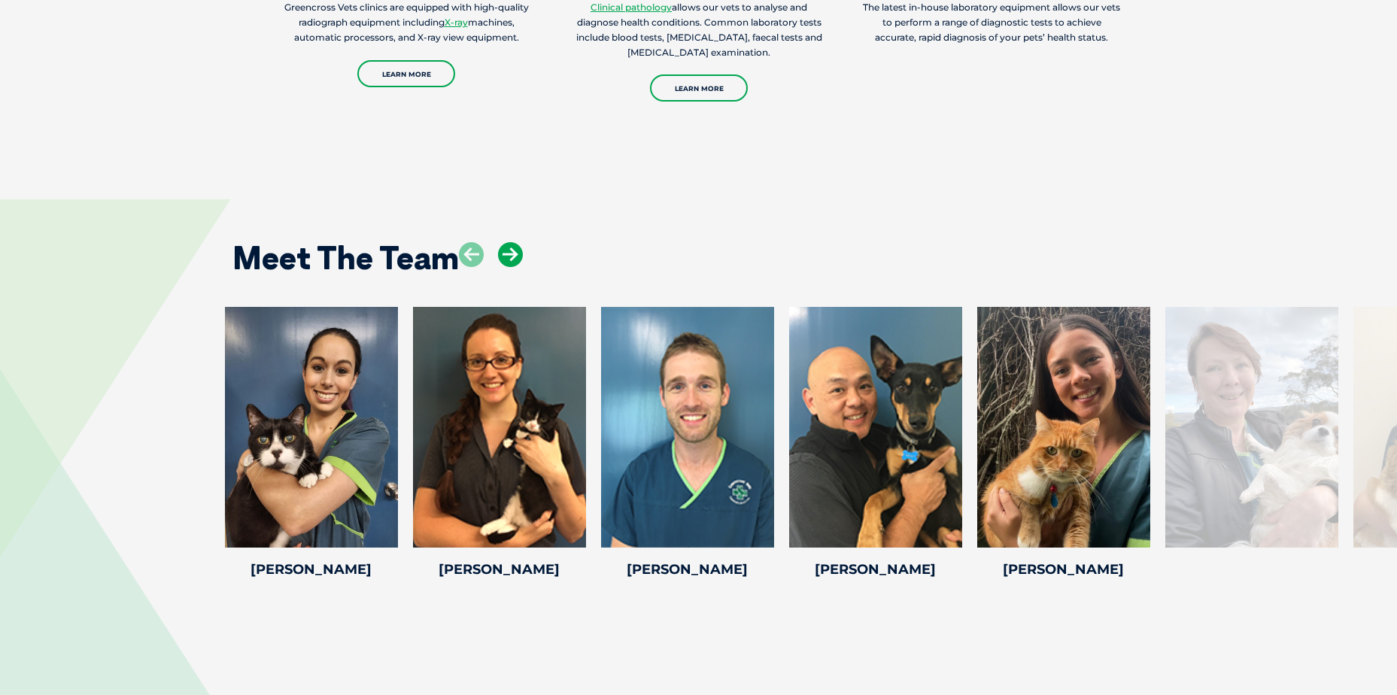
click at [508, 250] on icon at bounding box center [510, 254] width 25 height 25
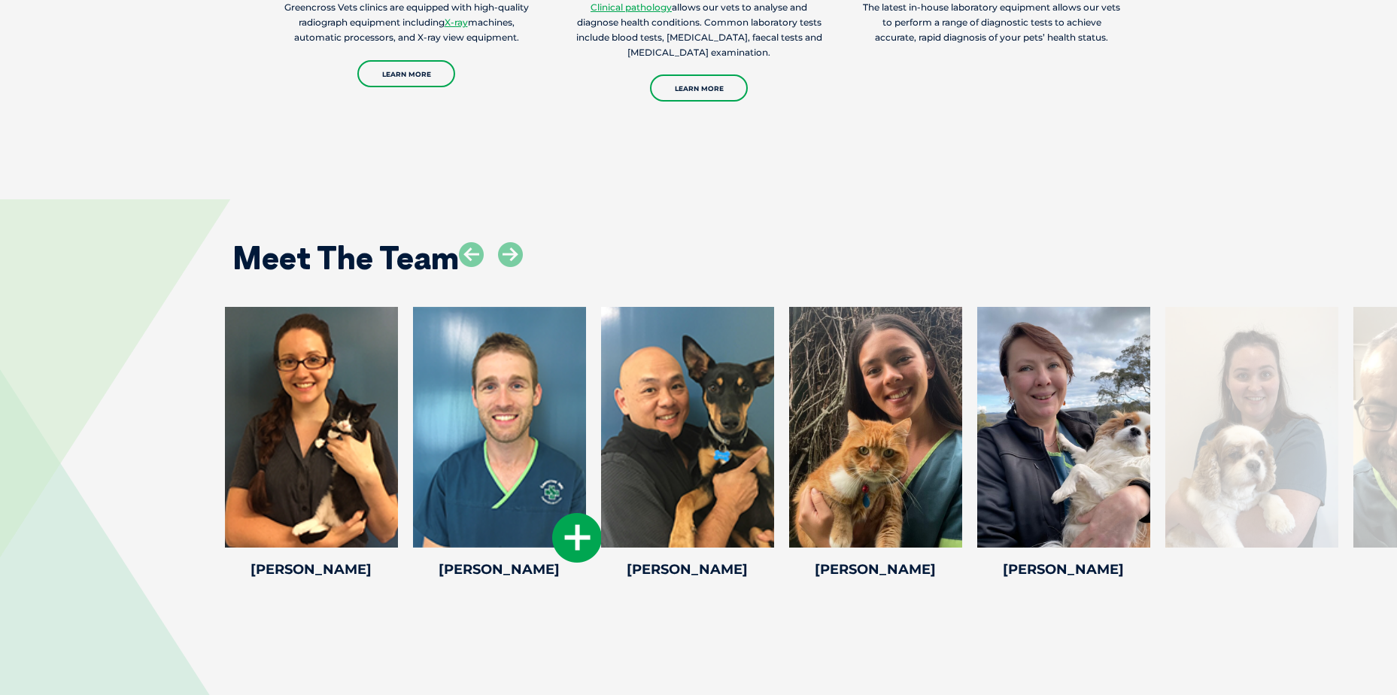
click at [569, 533] on icon at bounding box center [577, 538] width 50 height 50
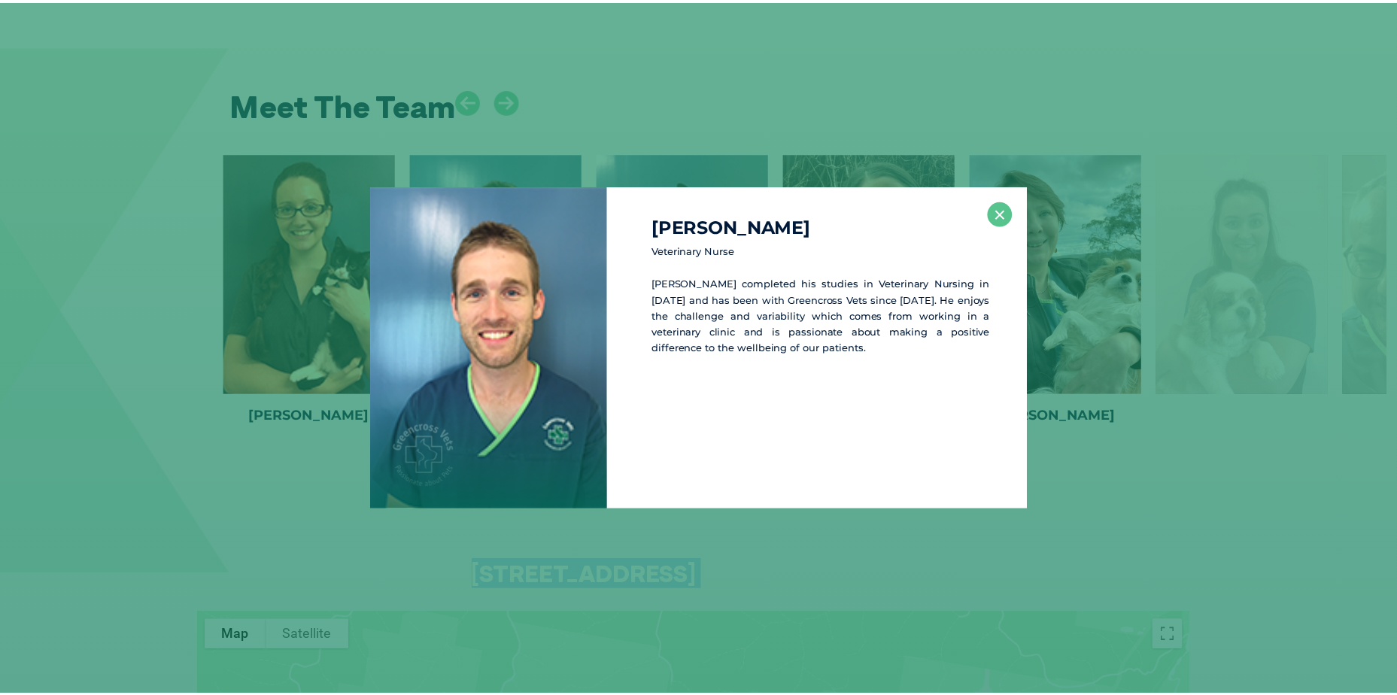
scroll to position [1989, 0]
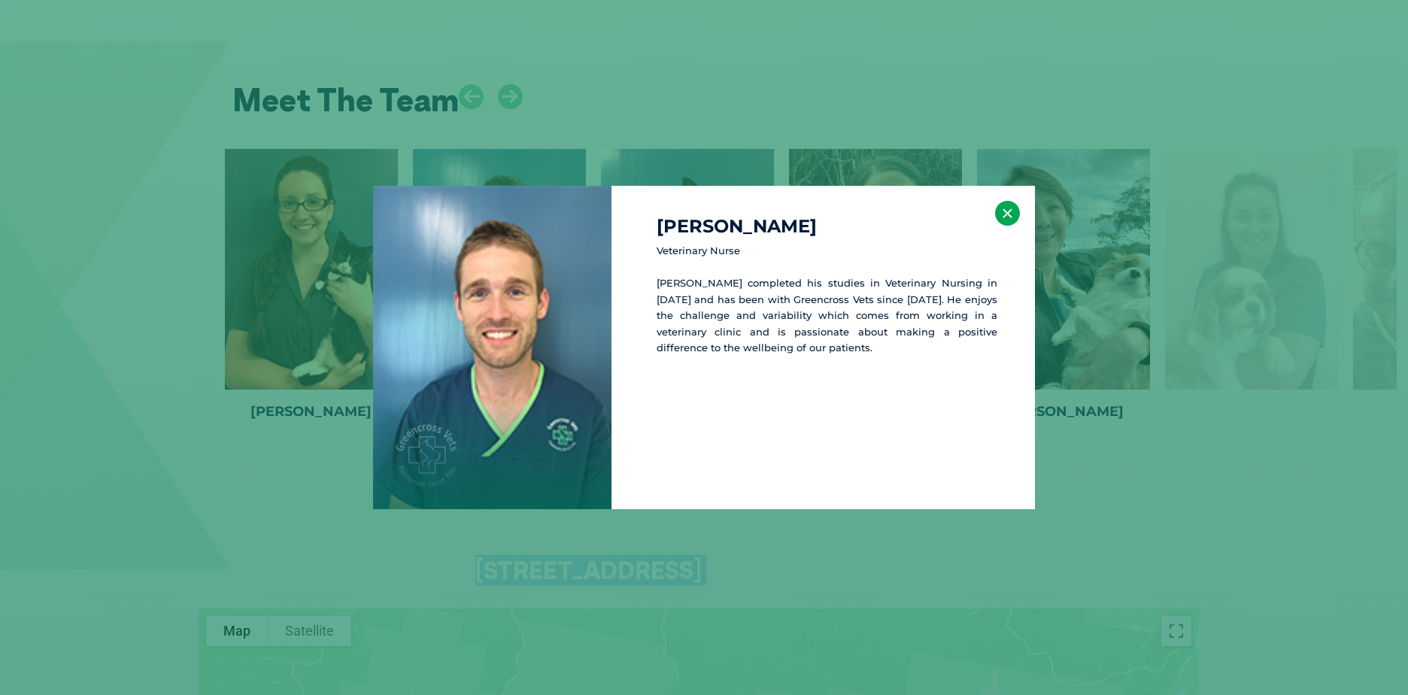
click at [1016, 211] on button "×" at bounding box center [1007, 213] width 25 height 25
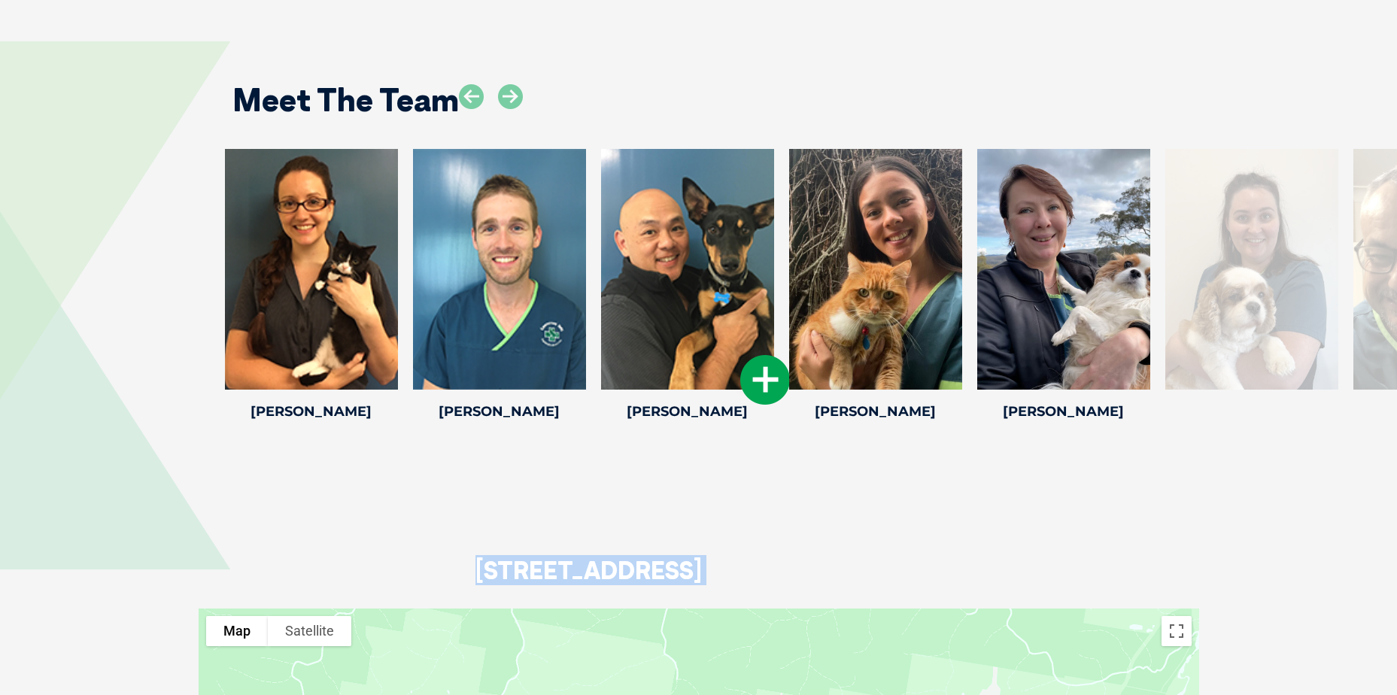
click at [767, 378] on icon at bounding box center [765, 380] width 50 height 50
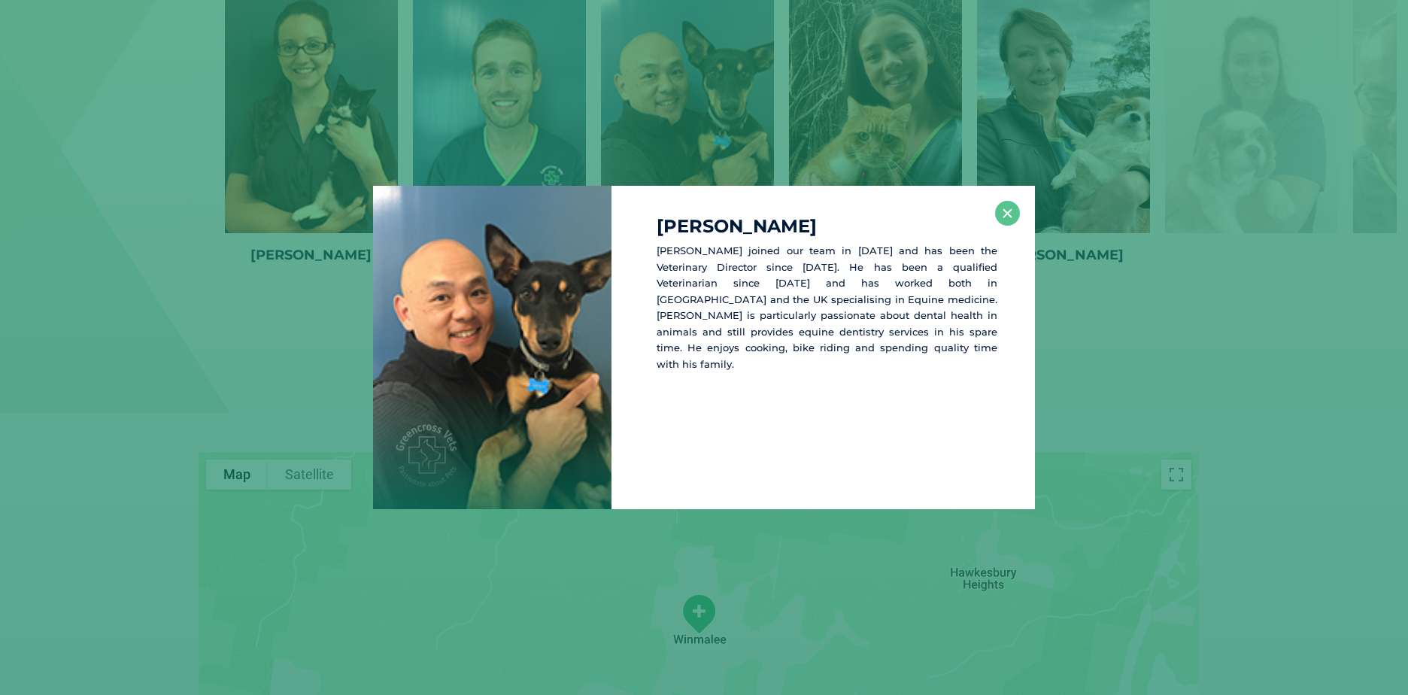
scroll to position [2147, 0]
click at [1010, 215] on button "×" at bounding box center [1007, 213] width 25 height 25
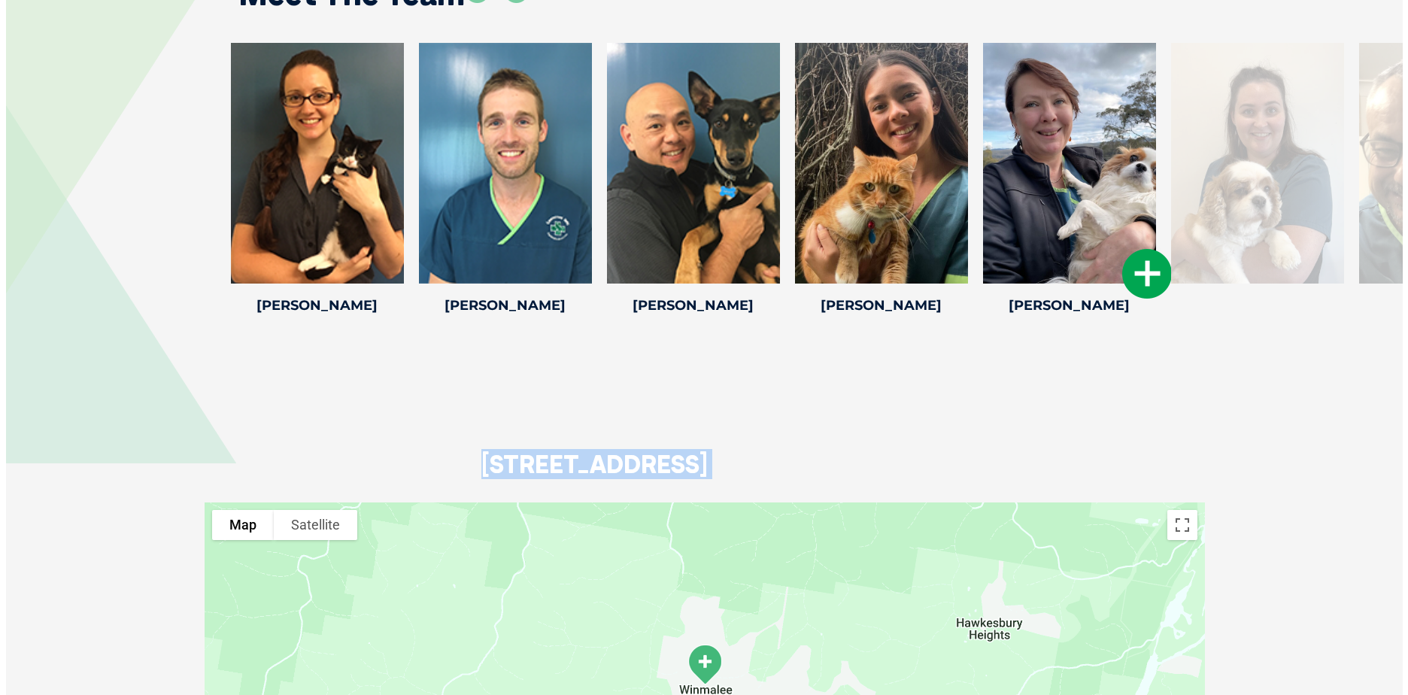
scroll to position [1996, 0]
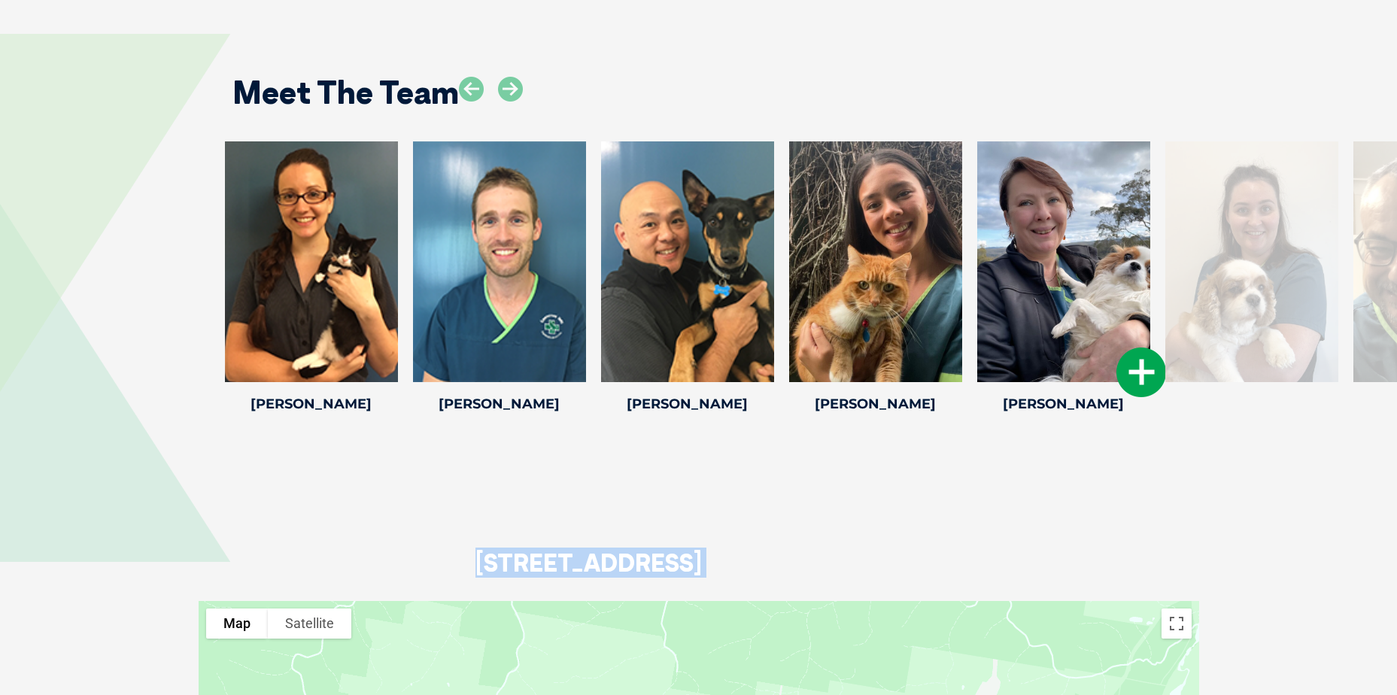
click at [1141, 367] on icon at bounding box center [1141, 373] width 50 height 50
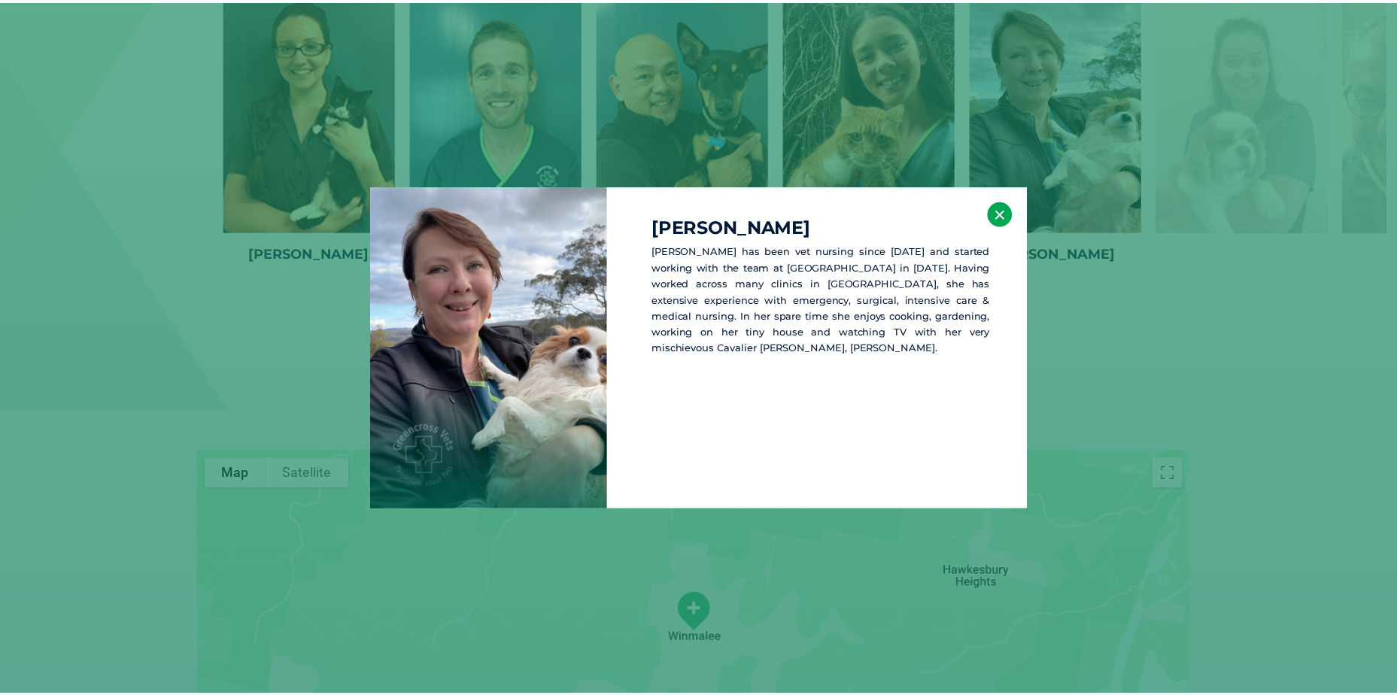
scroll to position [2154, 0]
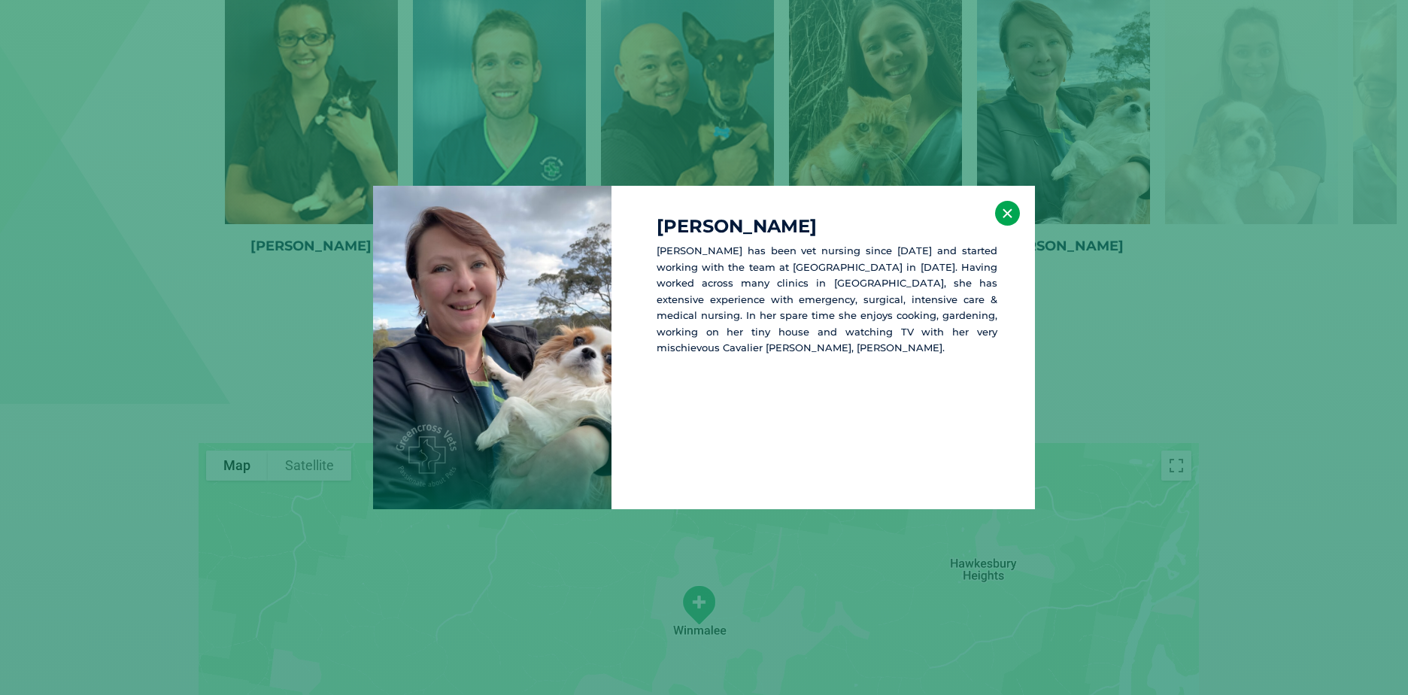
click at [1003, 213] on button "×" at bounding box center [1007, 213] width 25 height 25
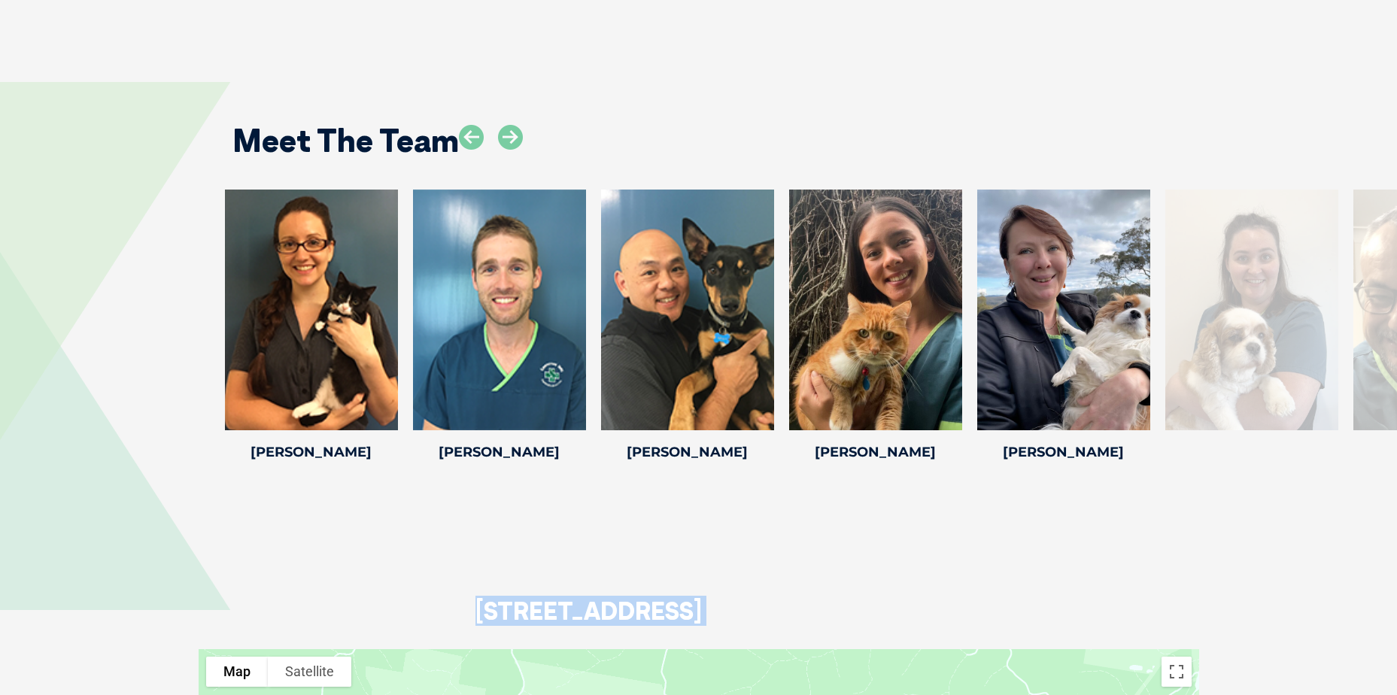
scroll to position [1929, 0]
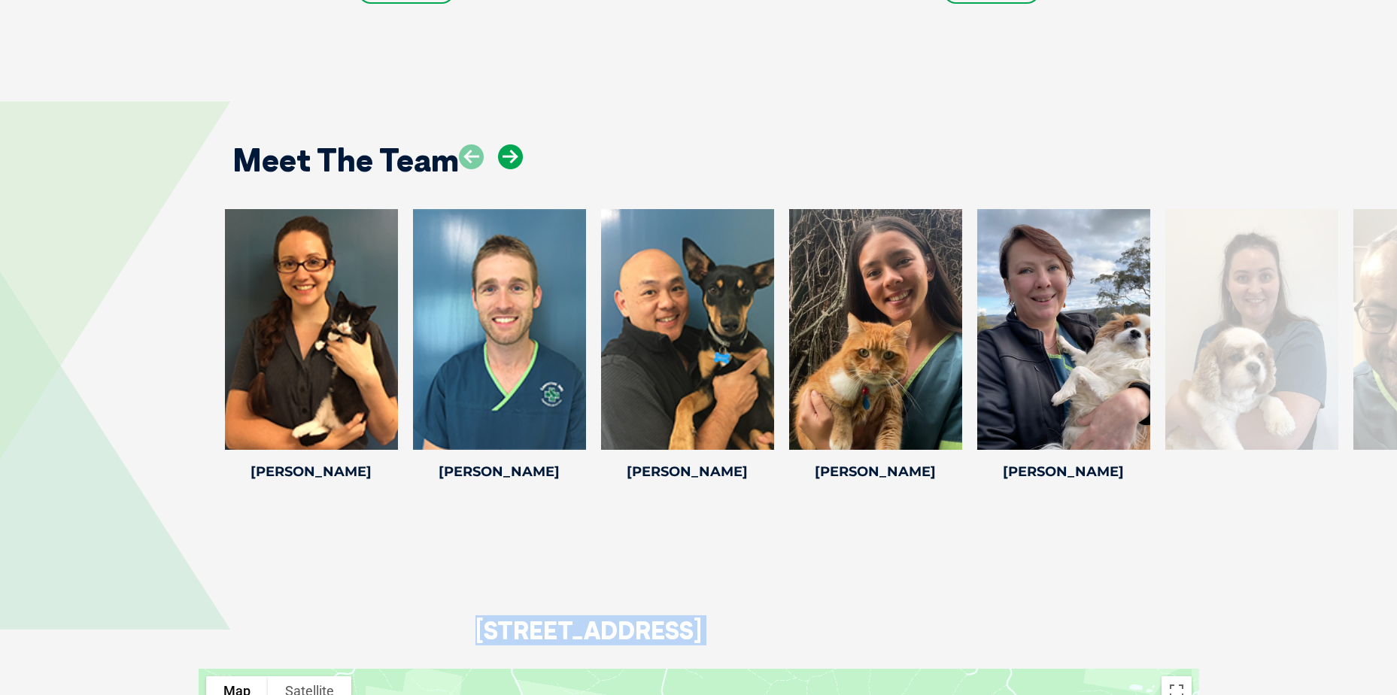
click at [515, 159] on icon at bounding box center [510, 156] width 25 height 25
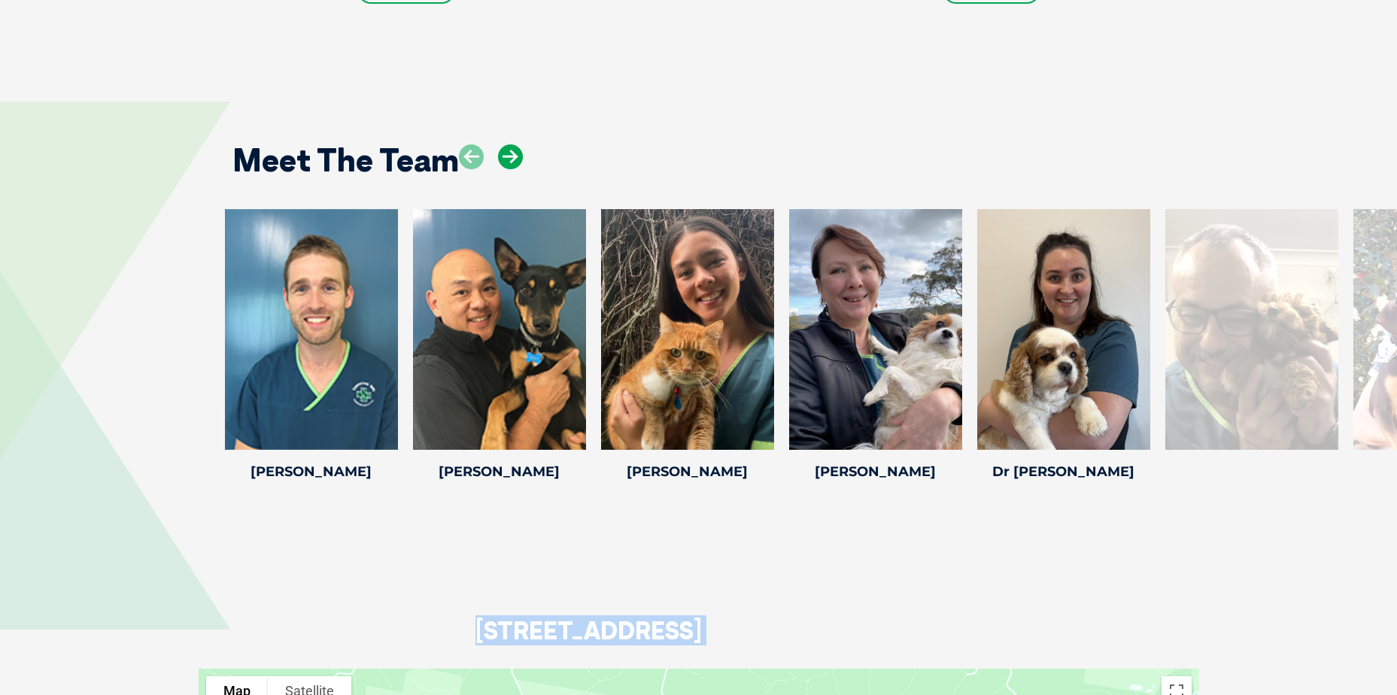
click at [515, 159] on icon at bounding box center [510, 156] width 25 height 25
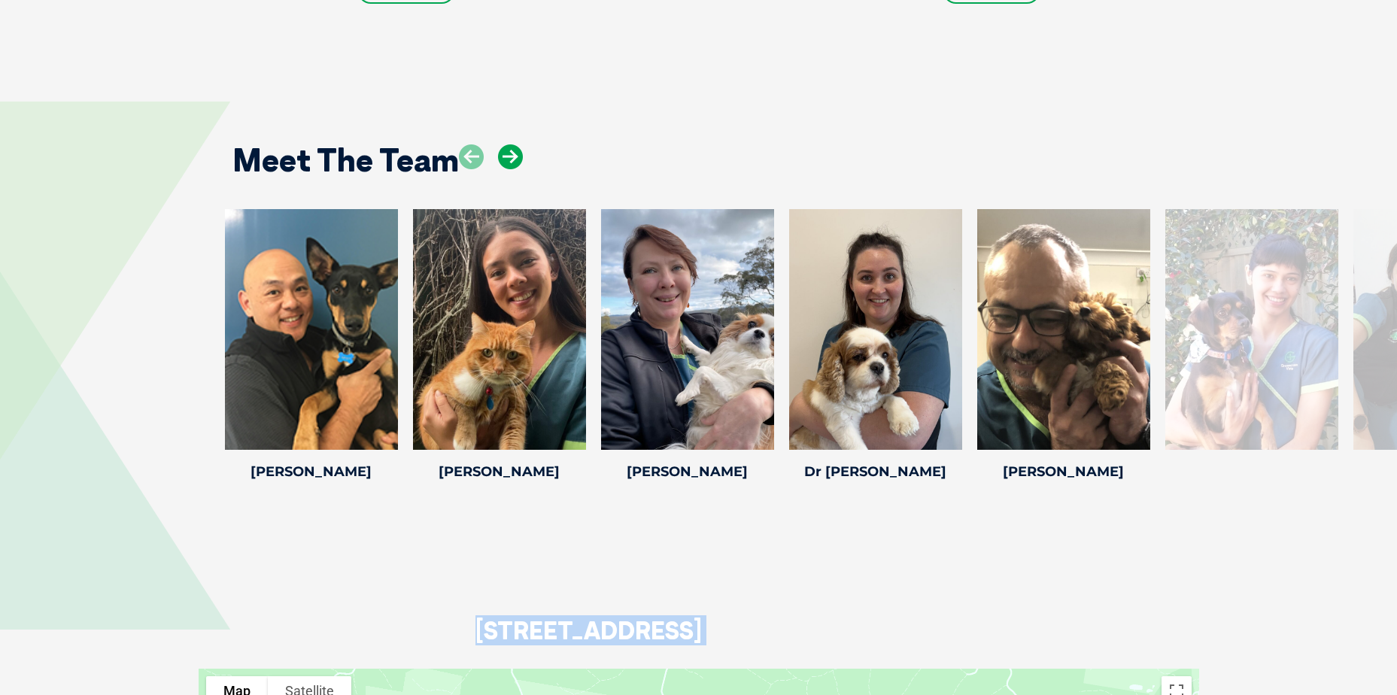
click at [515, 159] on icon at bounding box center [510, 156] width 25 height 25
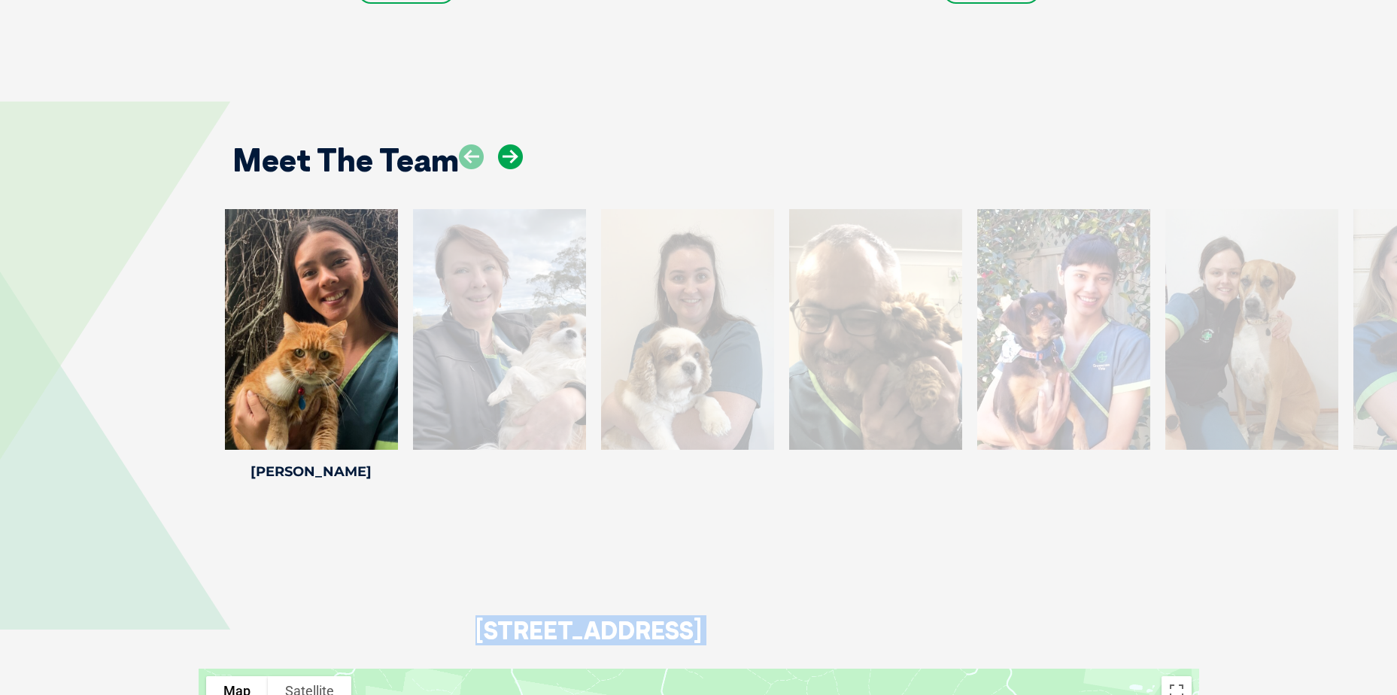
click at [515, 159] on icon at bounding box center [510, 156] width 25 height 25
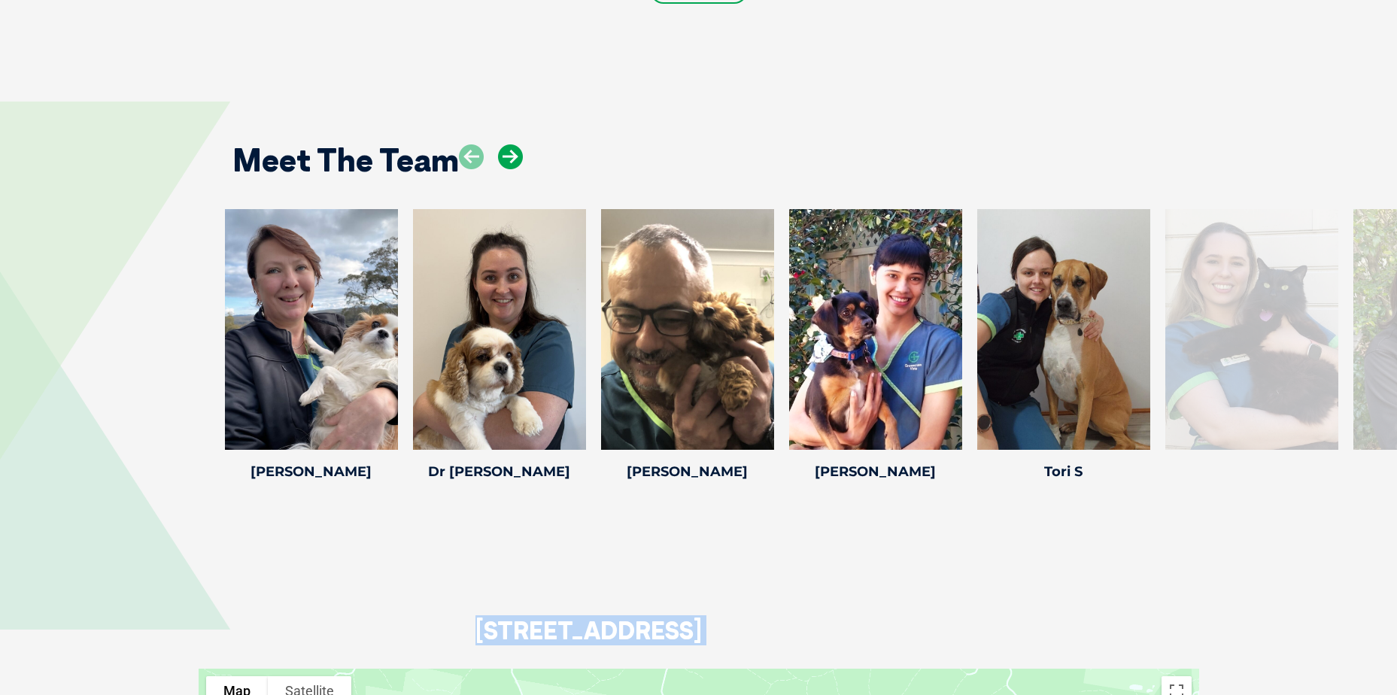
click at [515, 159] on icon at bounding box center [510, 156] width 25 height 25
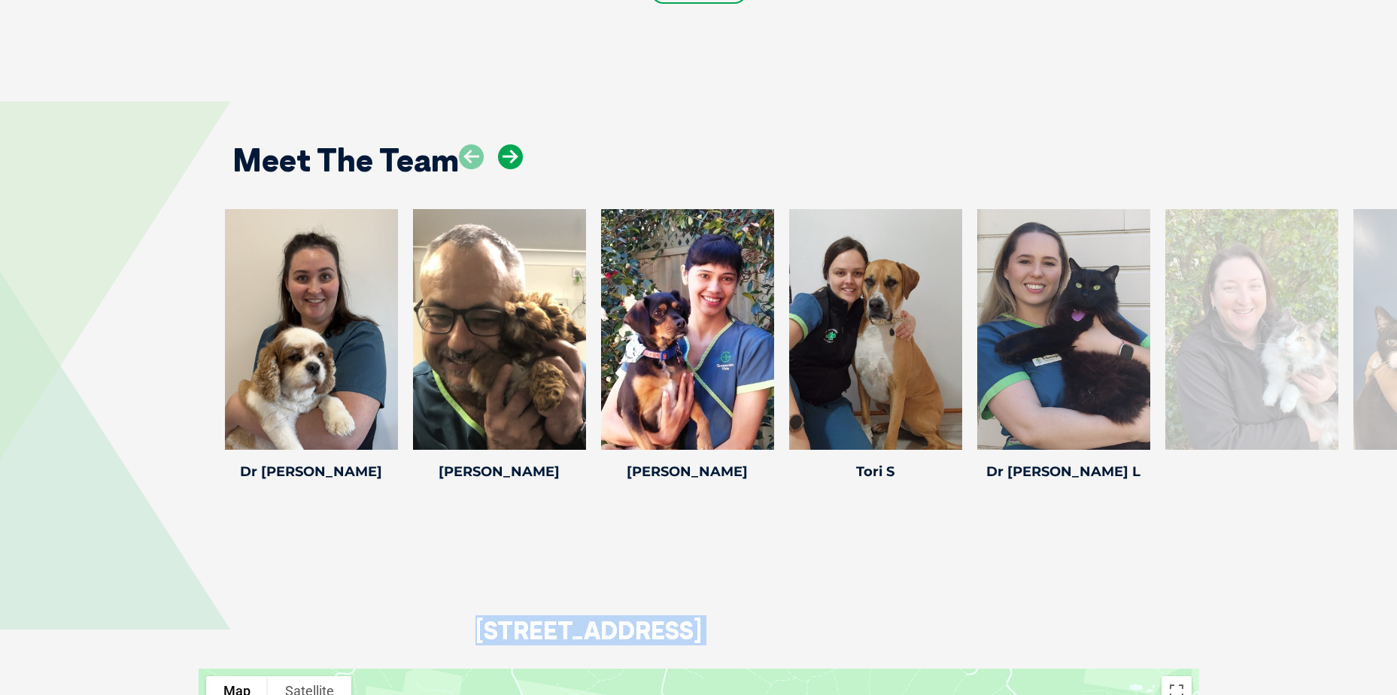
click at [515, 159] on icon at bounding box center [510, 156] width 25 height 25
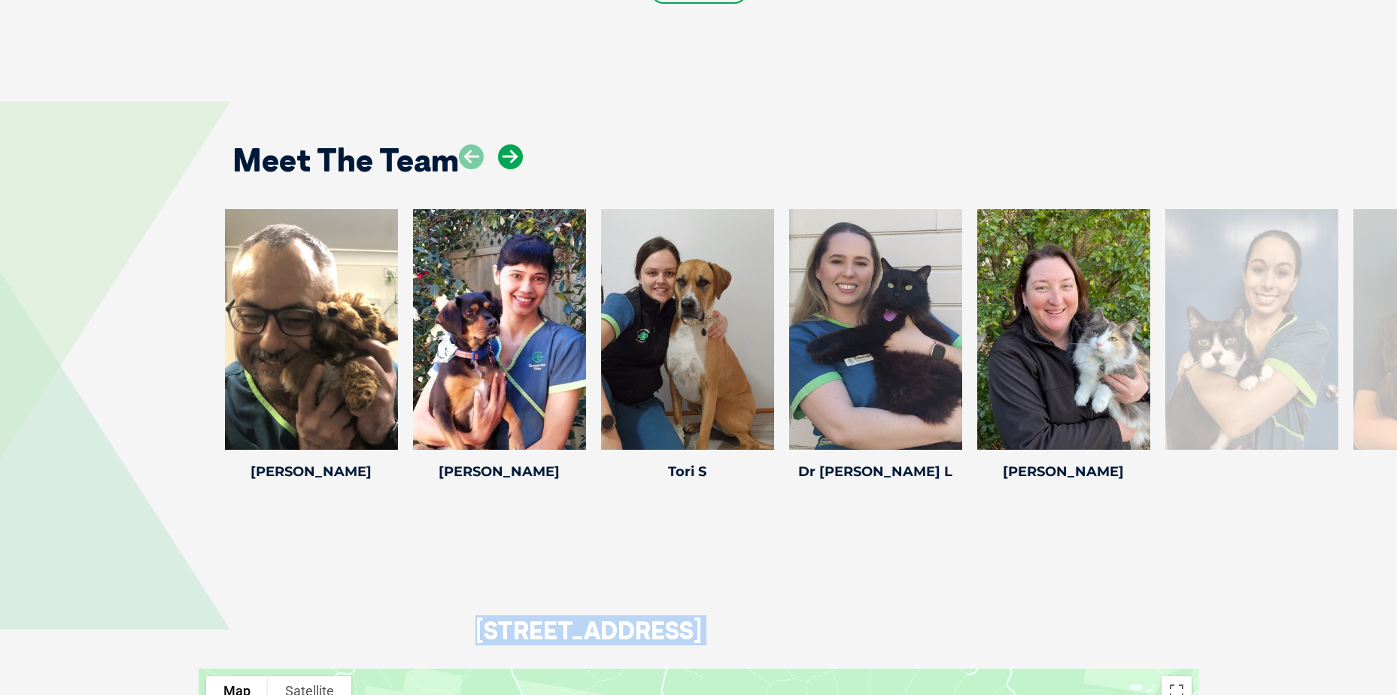
click at [515, 159] on icon at bounding box center [510, 156] width 25 height 25
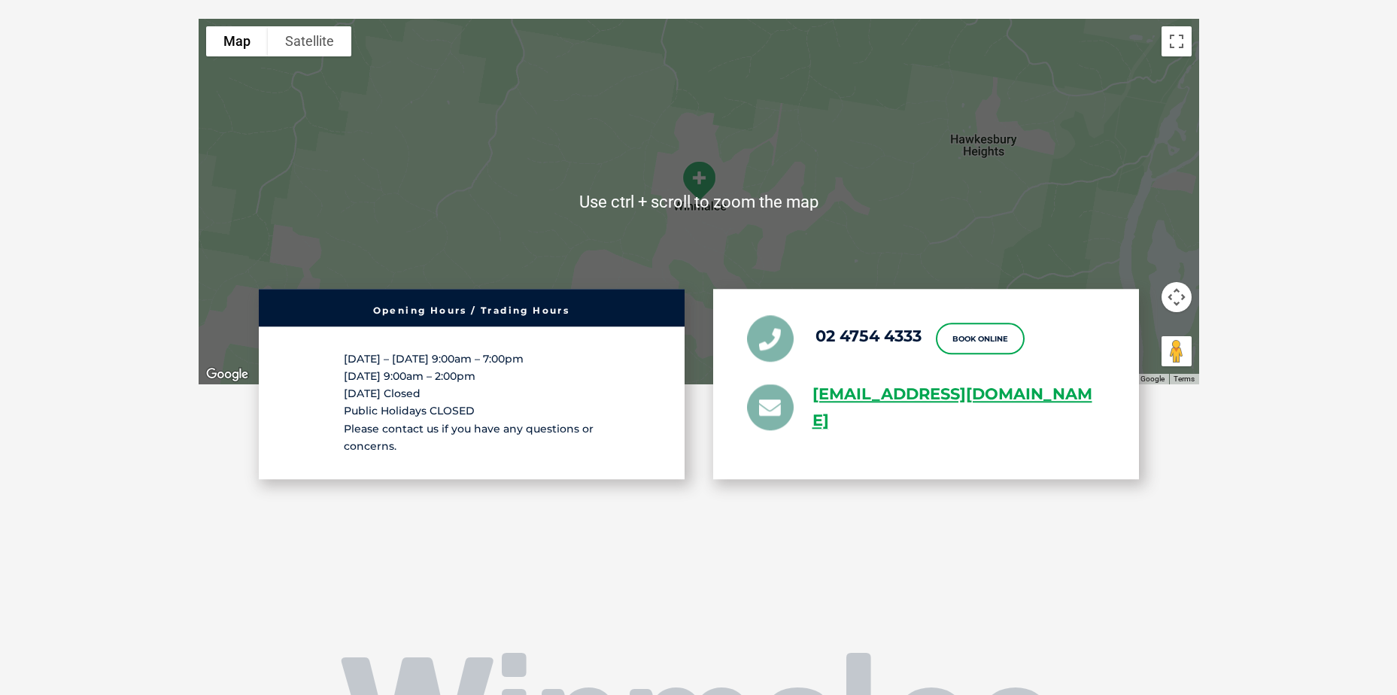
scroll to position [2606, 0]
